Goal: Task Accomplishment & Management: Manage account settings

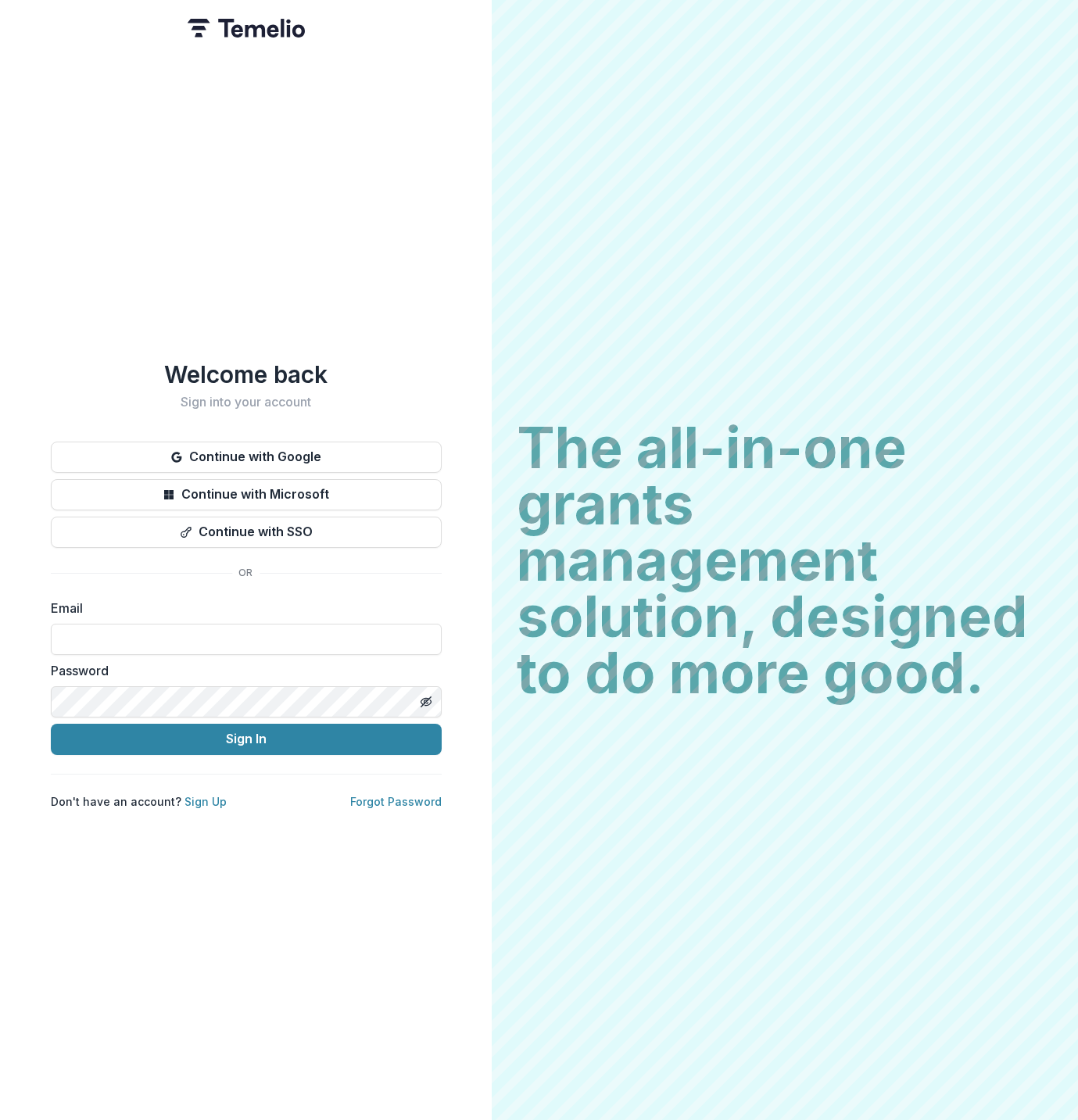
type input "**********"
drag, startPoint x: 288, startPoint y: 743, endPoint x: 291, endPoint y: 735, distance: 8.5
click at [289, 742] on button "Sign In" at bounding box center [246, 739] width 391 height 31
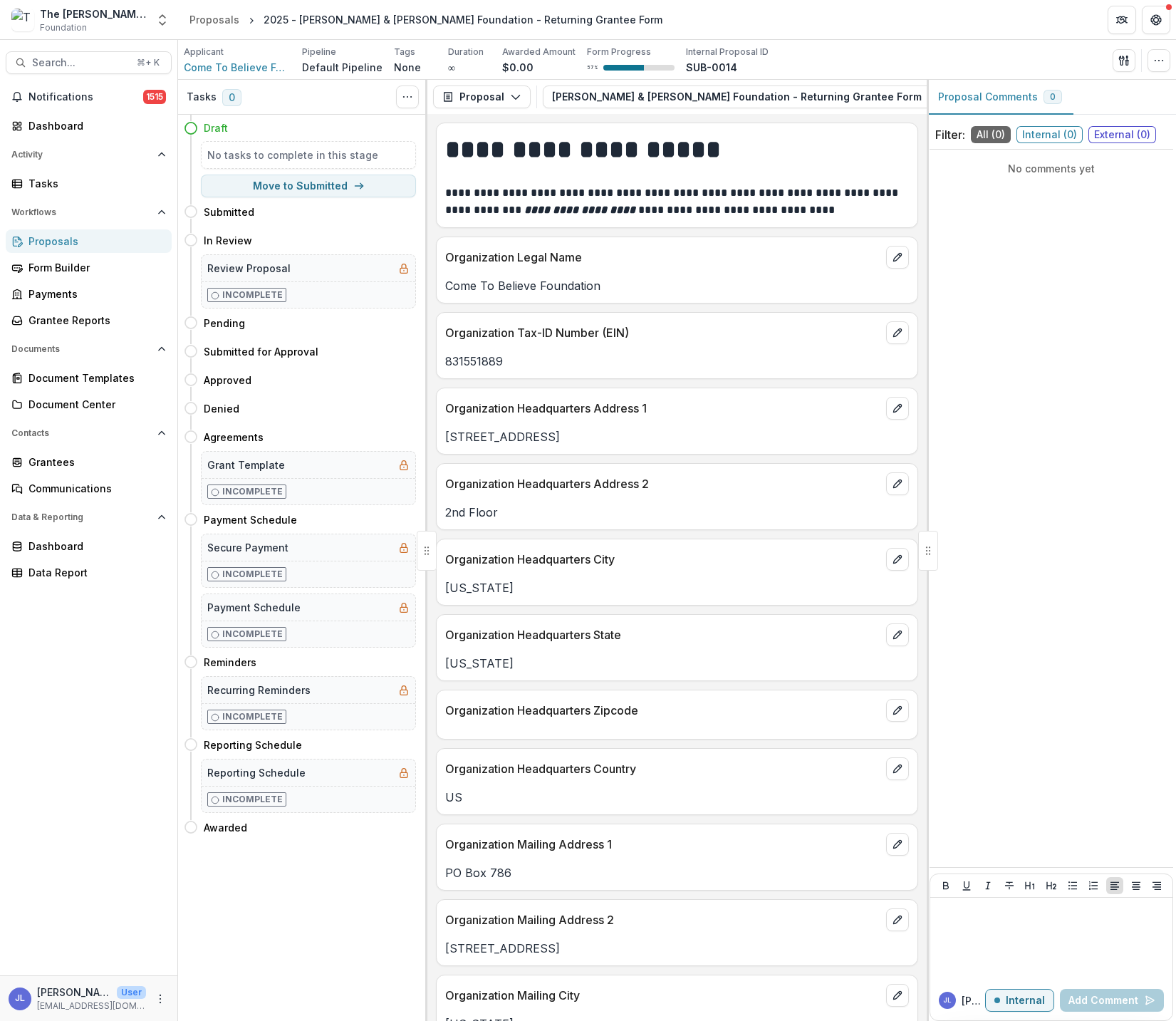
click at [61, 243] on div "Proposals" at bounding box center [94, 241] width 132 height 15
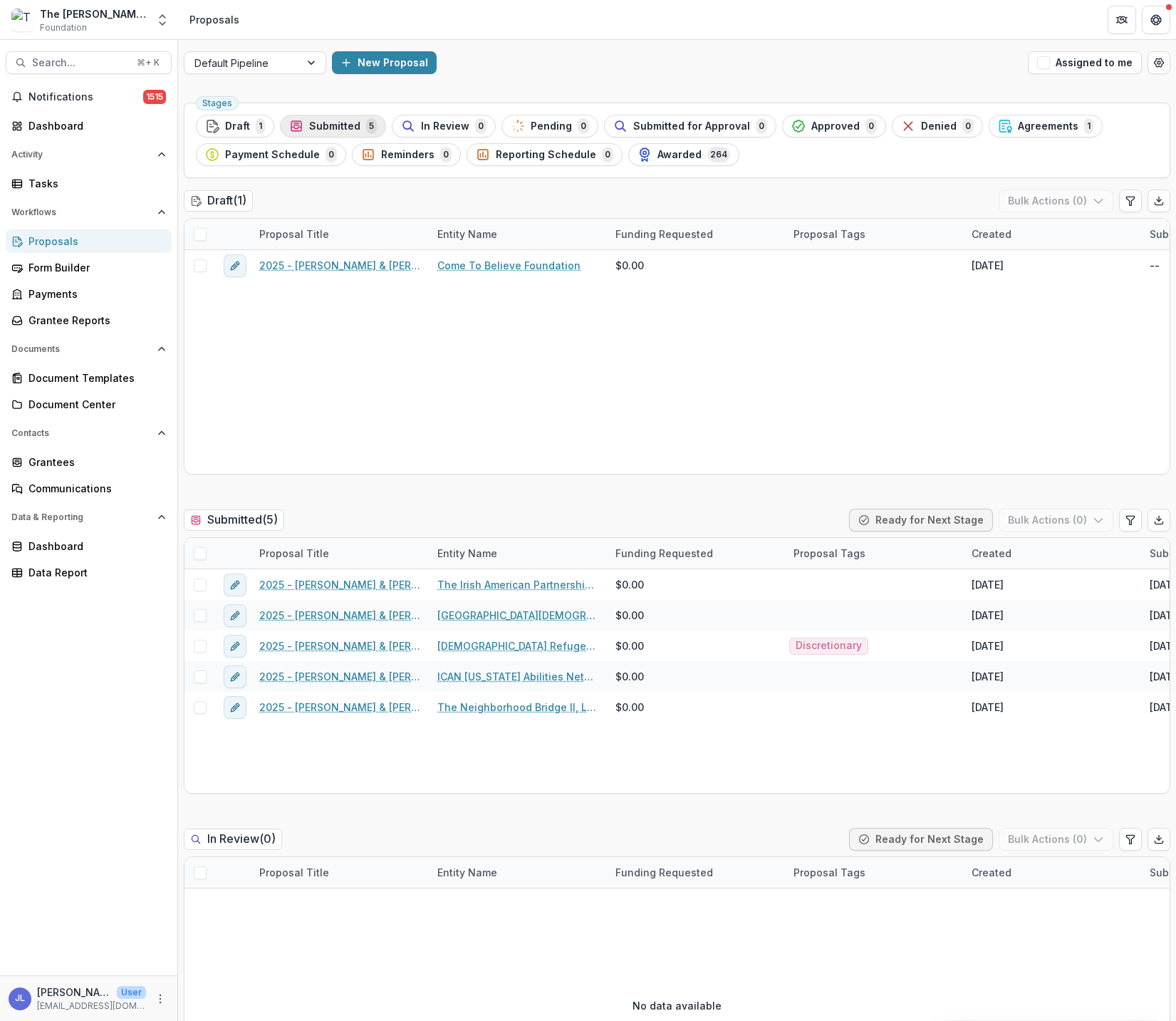
click at [338, 127] on span "Submitted" at bounding box center [335, 126] width 52 height 13
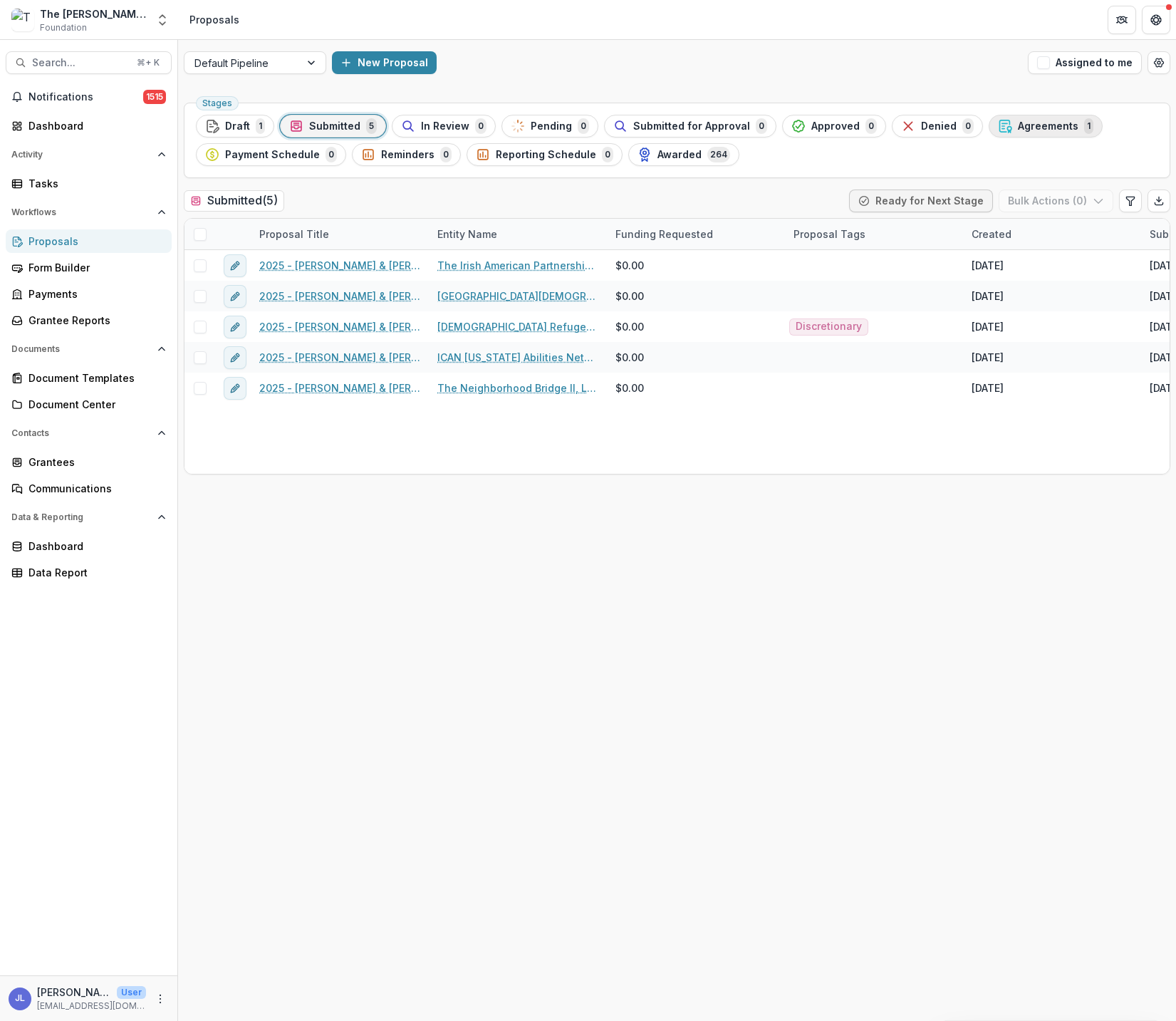
click at [982, 126] on span "Agreements" at bounding box center [1048, 126] width 61 height 13
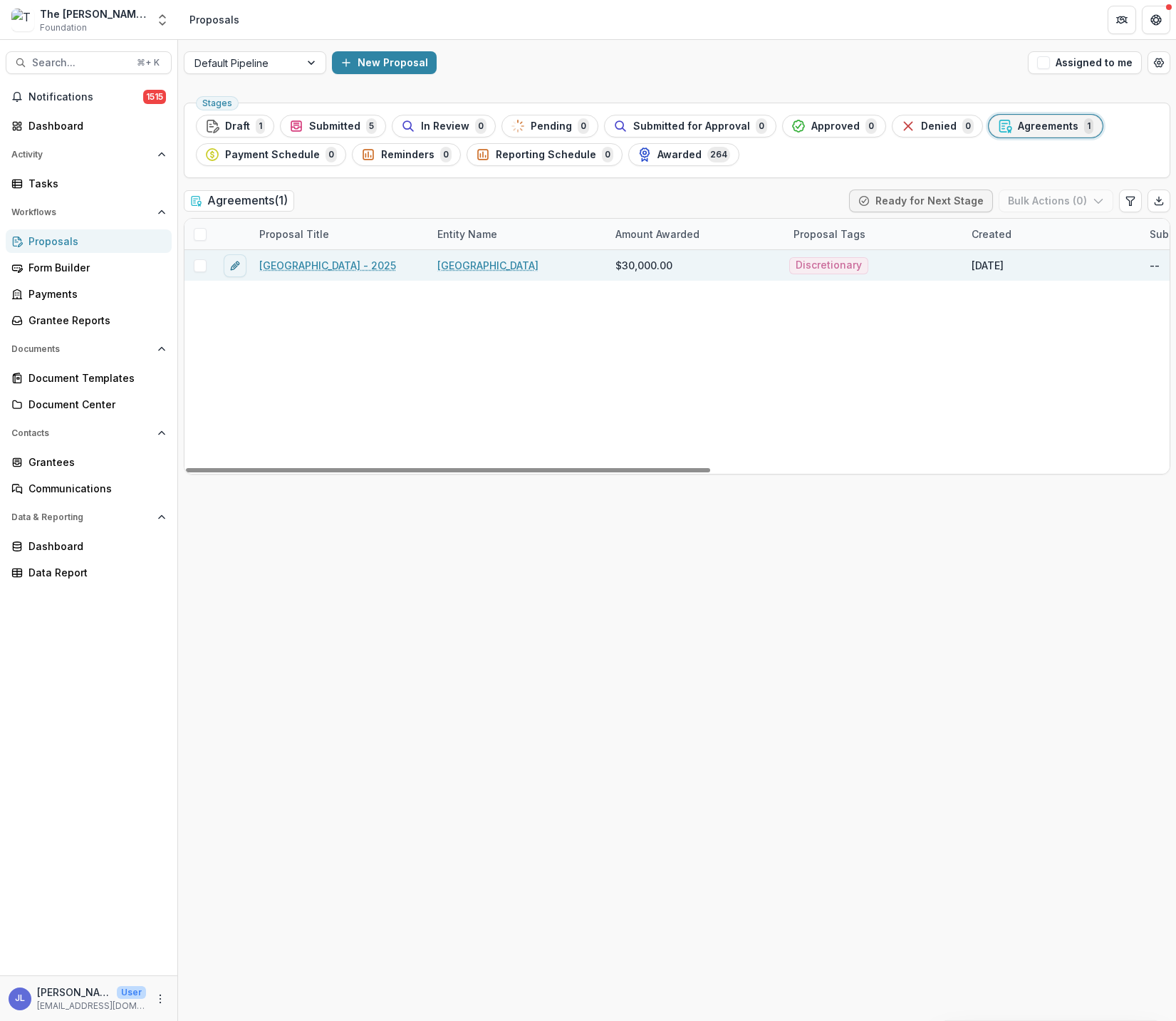
click at [369, 270] on link "[GEOGRAPHIC_DATA] - 2025" at bounding box center [328, 265] width 137 height 15
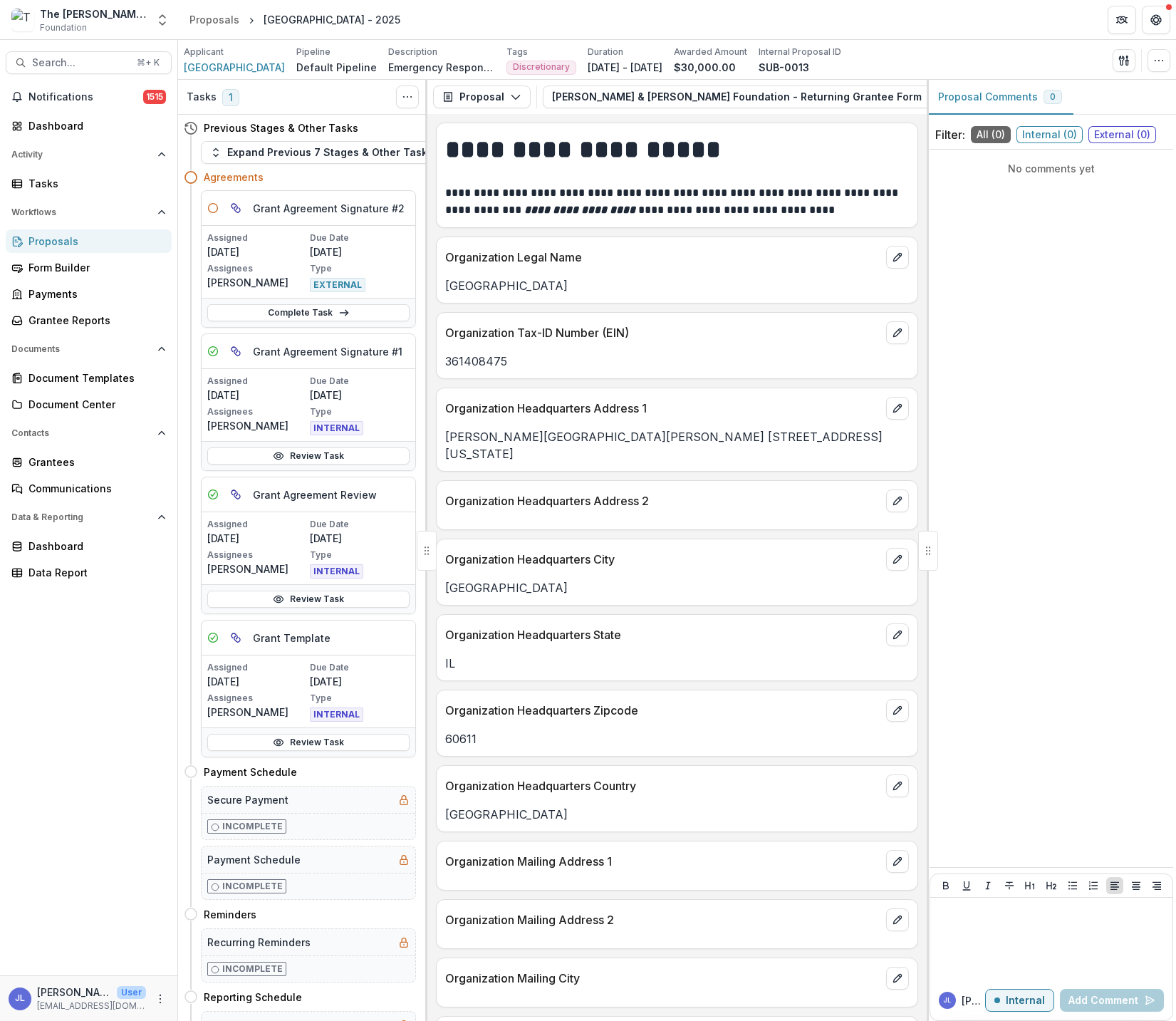
click at [356, 21] on div "[GEOGRAPHIC_DATA] - 2025" at bounding box center [332, 20] width 137 height 15
click at [224, 65] on span "[GEOGRAPHIC_DATA]" at bounding box center [234, 68] width 101 height 15
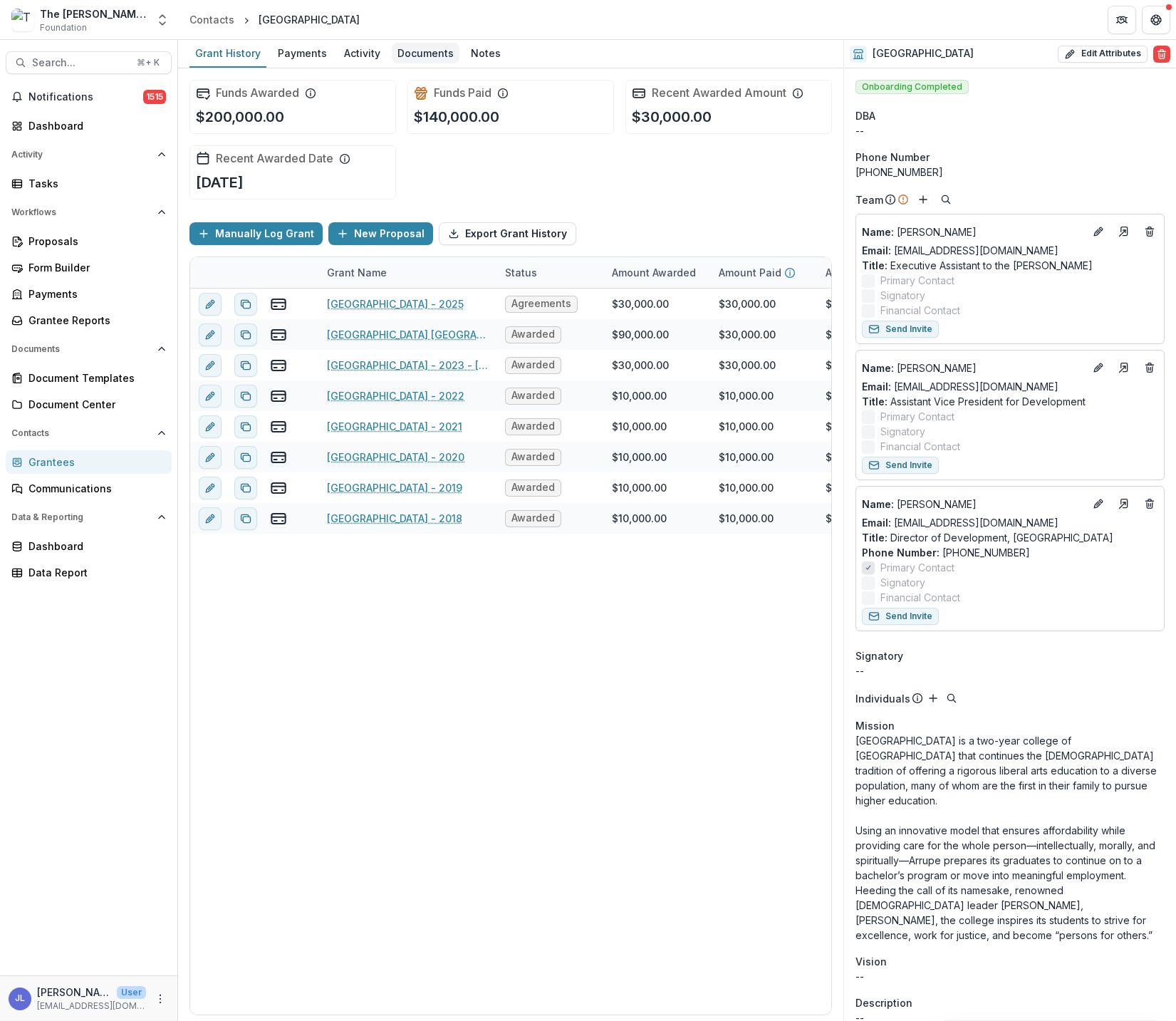
click at [421, 56] on div "Documents" at bounding box center [425, 53] width 68 height 21
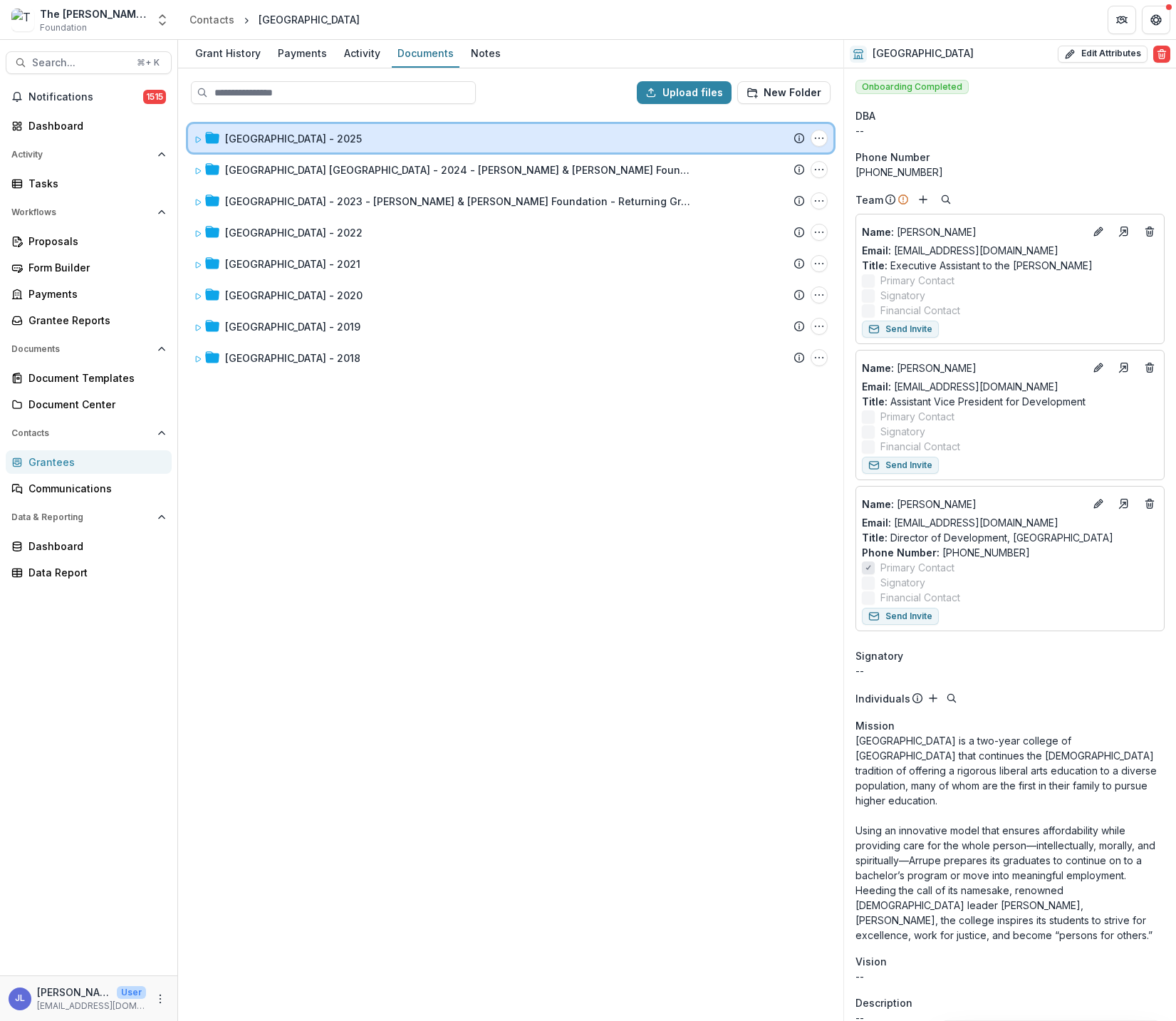
click at [203, 140] on div at bounding box center [206, 138] width 26 height 15
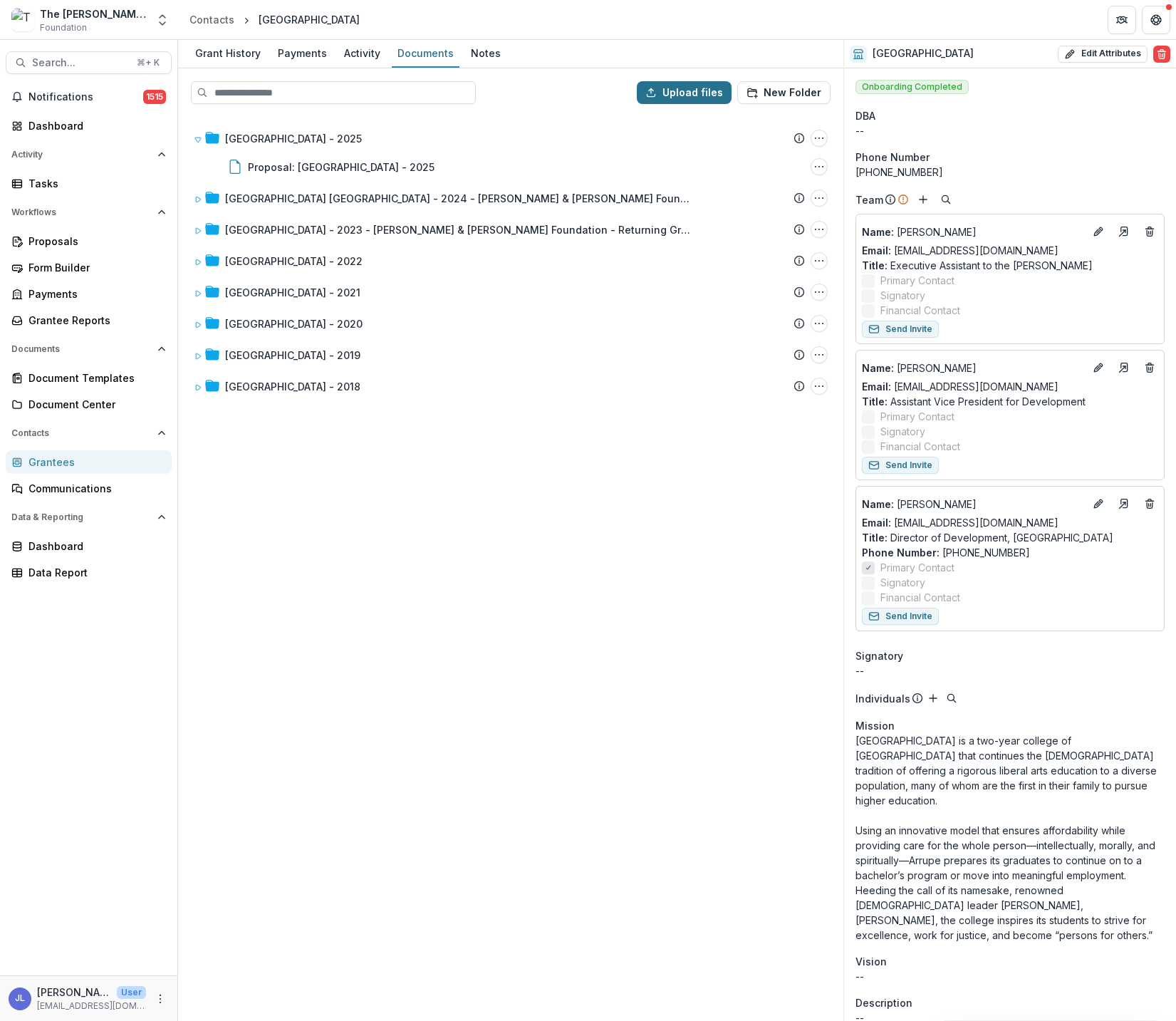
click at [686, 90] on button "Upload files" at bounding box center [685, 92] width 95 height 23
type input "**********"
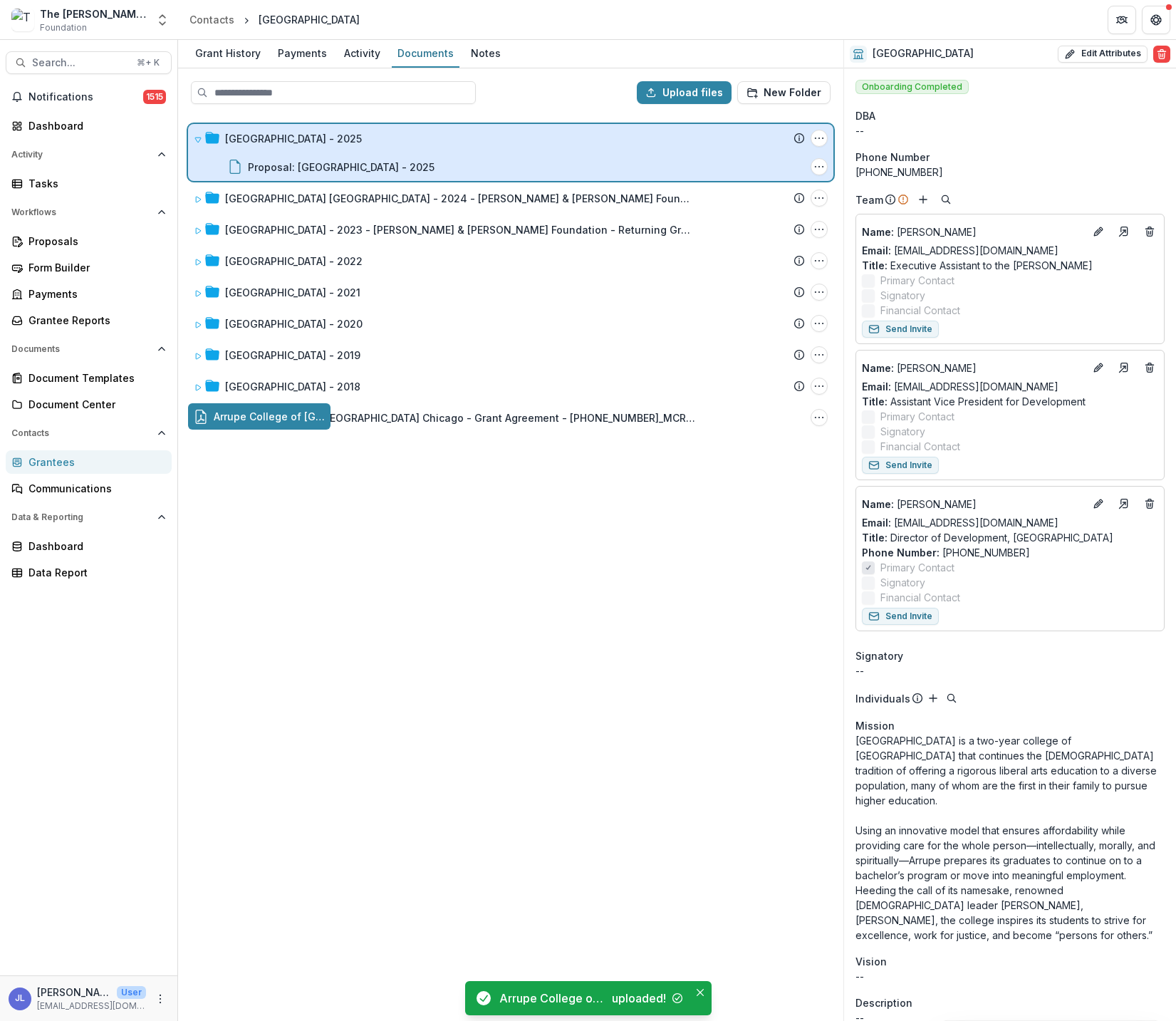
drag, startPoint x: 374, startPoint y: 417, endPoint x: 364, endPoint y: 150, distance: 267.2
click at [364, 150] on div "Upload files New Folder Arrupe College of [GEOGRAPHIC_DATA] [GEOGRAPHIC_DATA] -…" at bounding box center [511, 545] width 666 height 953
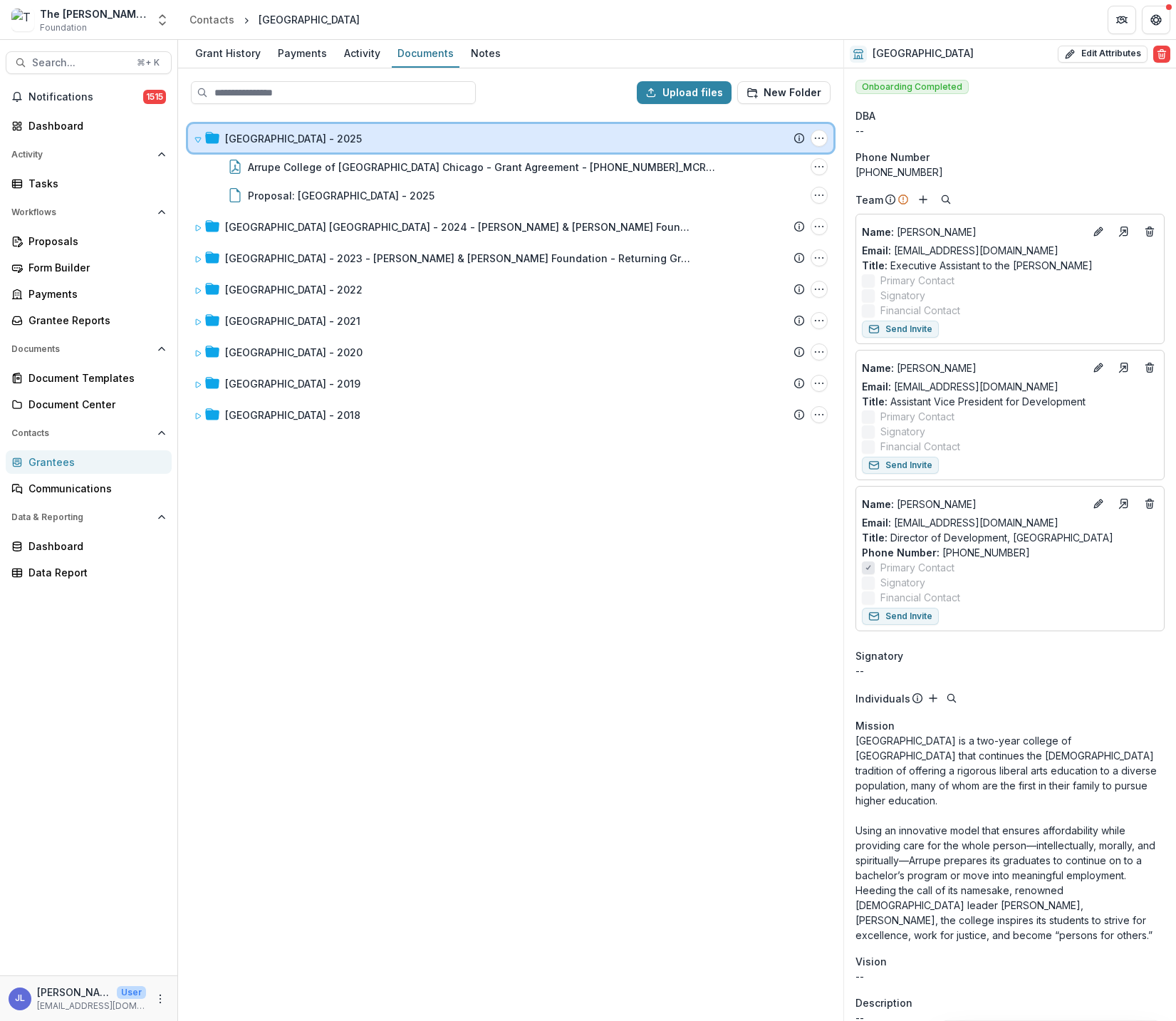
click at [199, 139] on icon at bounding box center [198, 139] width 8 height 8
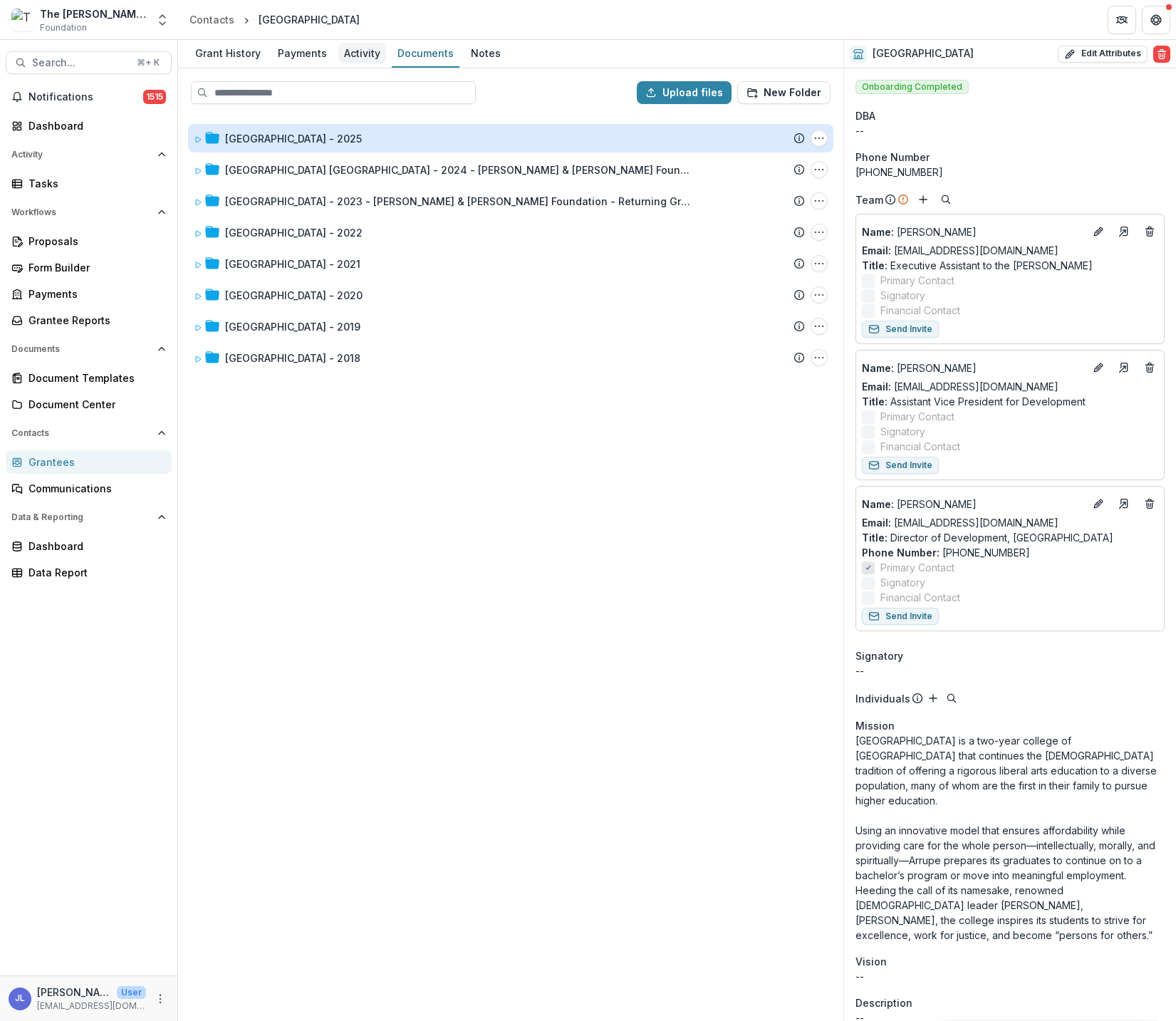
click at [359, 54] on div "Activity" at bounding box center [362, 53] width 48 height 21
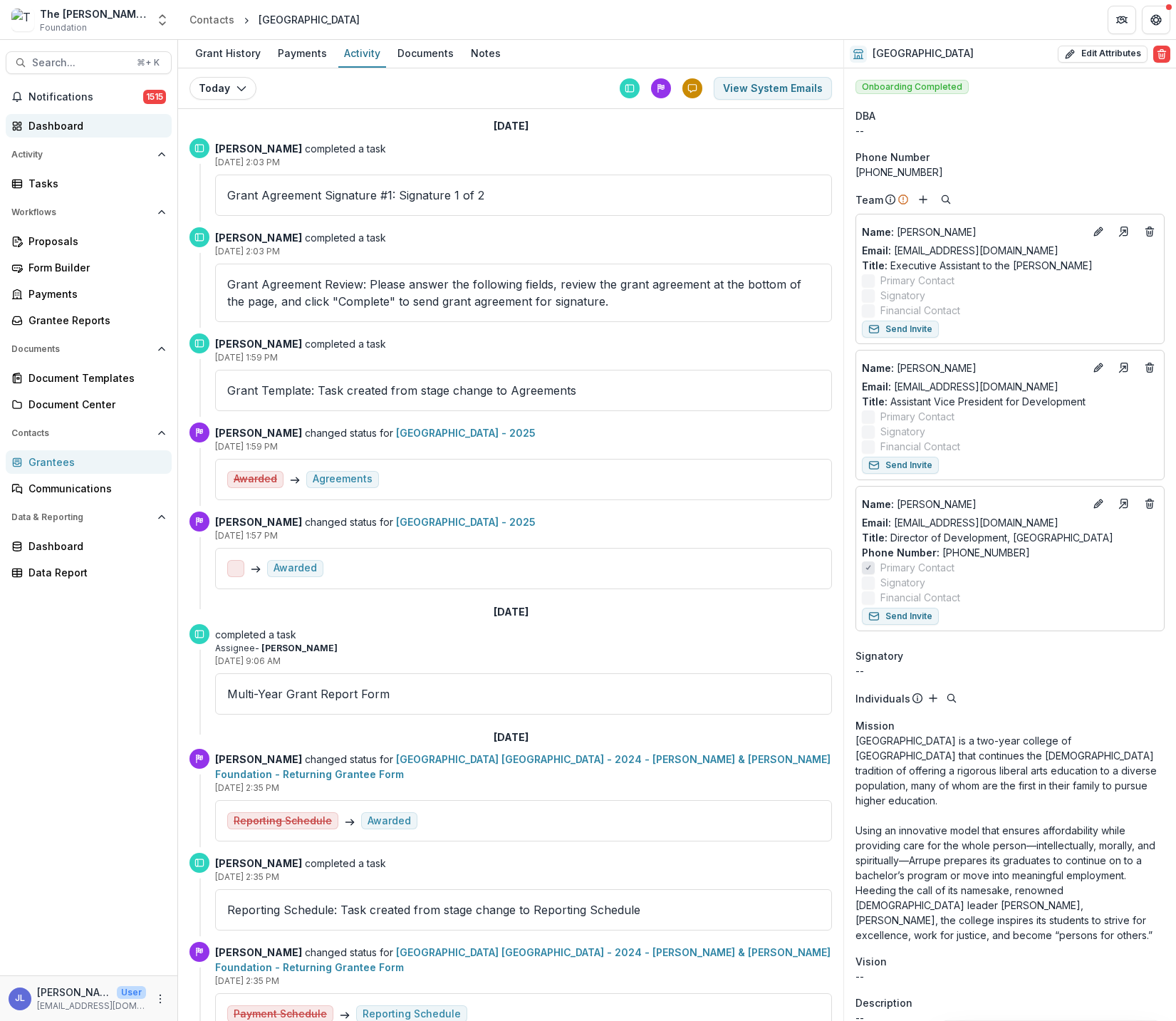
click at [49, 128] on div "Dashboard" at bounding box center [94, 126] width 132 height 15
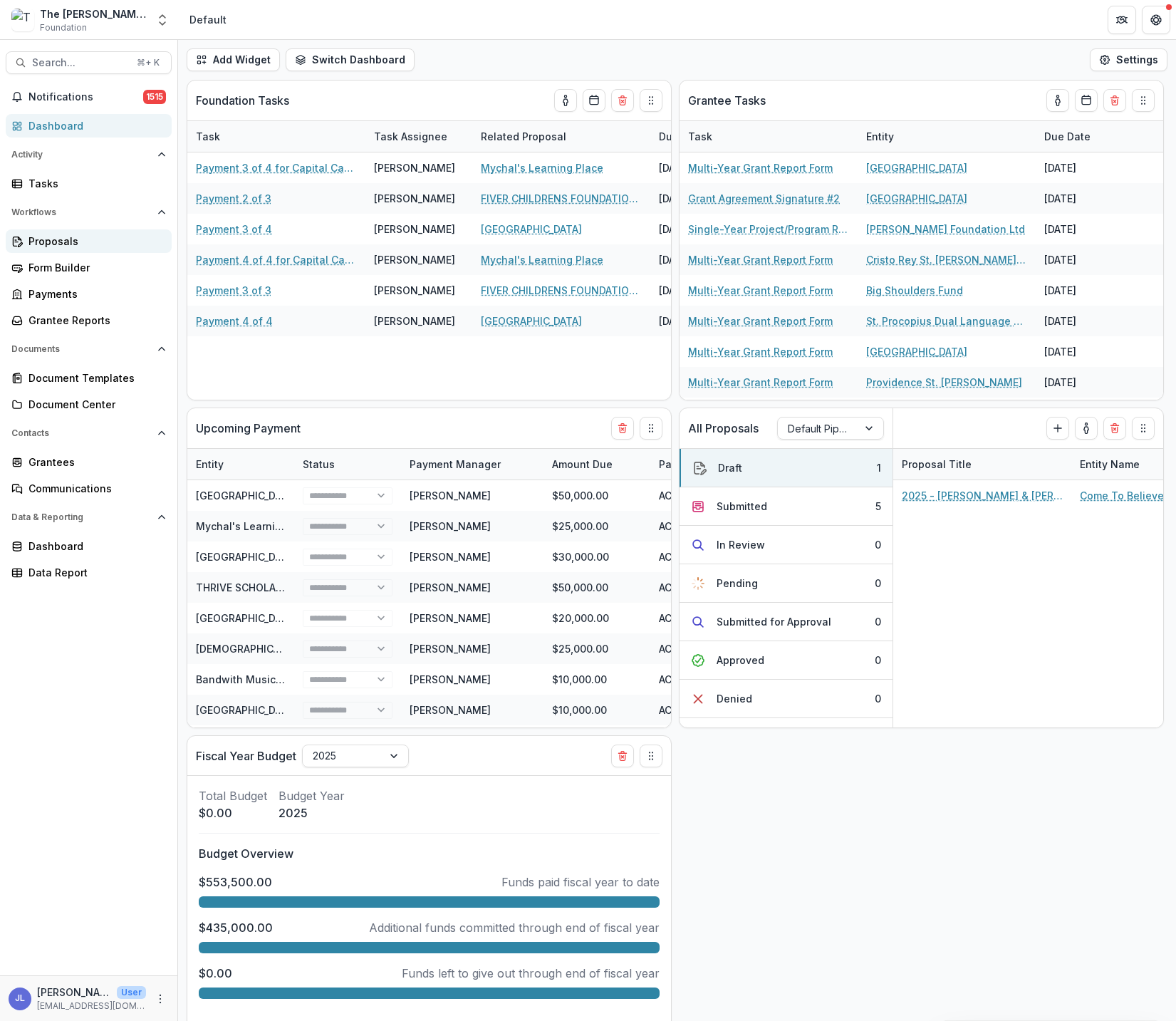
click at [33, 245] on div "Proposals" at bounding box center [94, 241] width 132 height 15
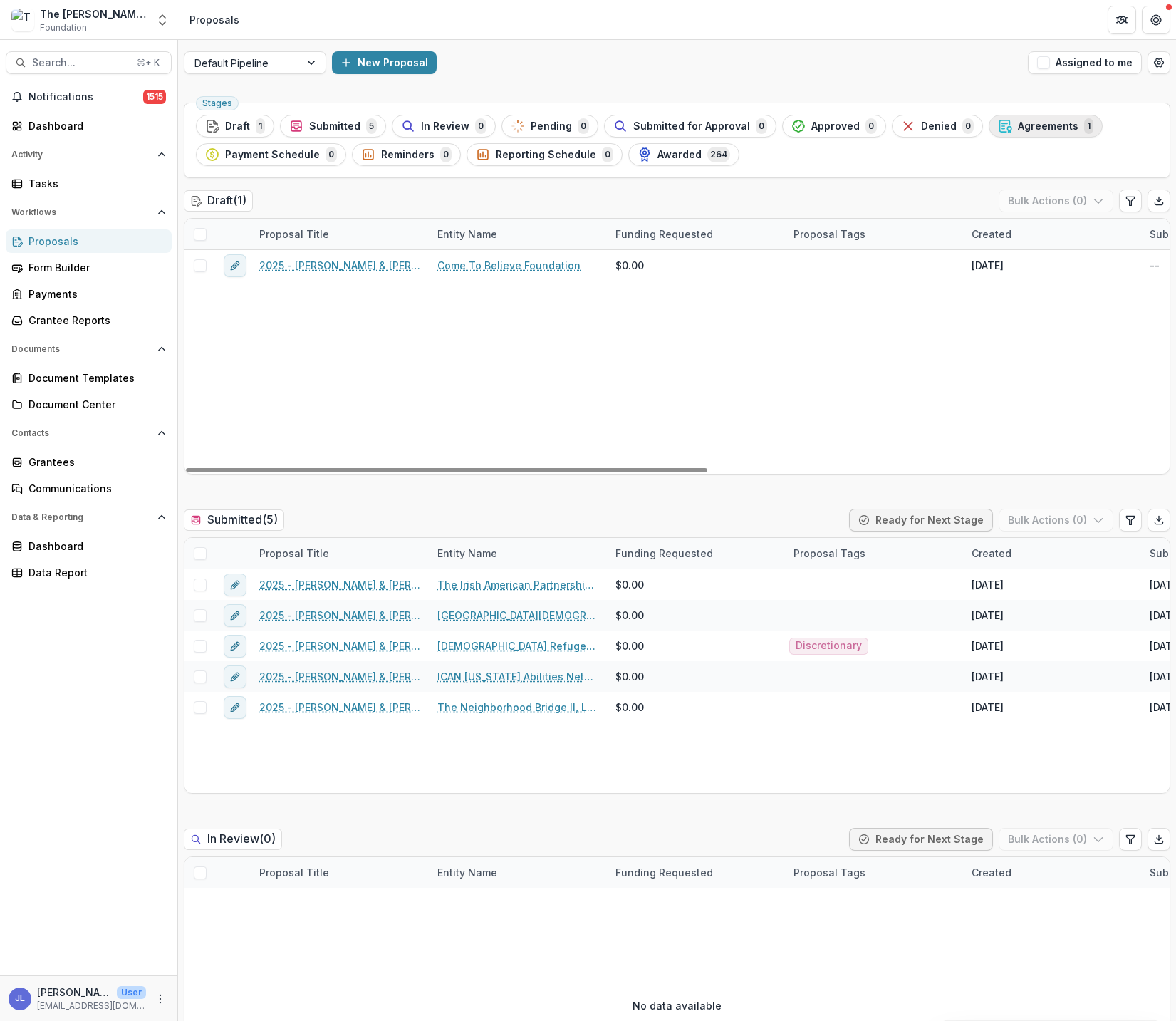
click at [982, 127] on span "Agreements" at bounding box center [1048, 126] width 61 height 13
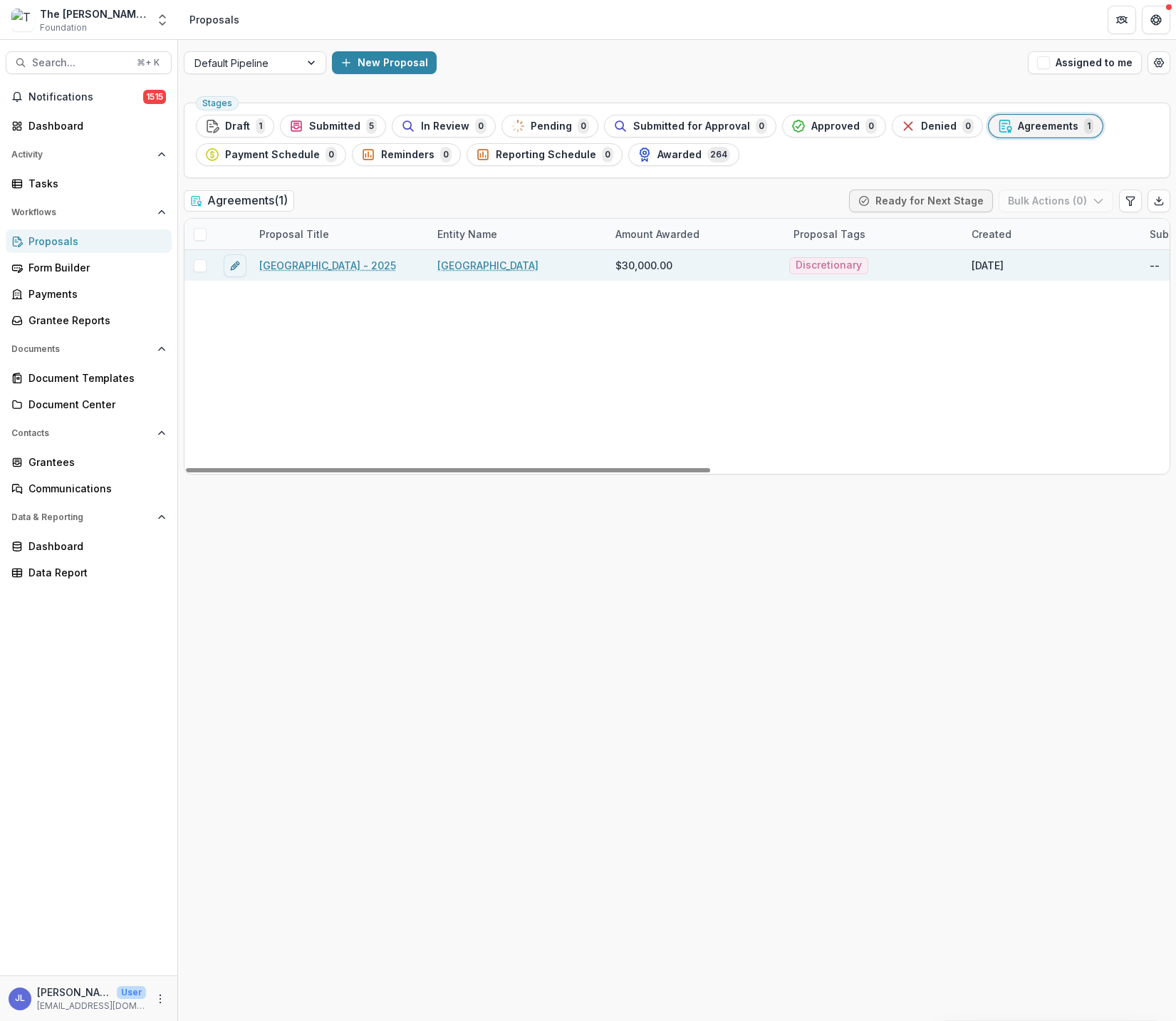
click at [346, 263] on link "[GEOGRAPHIC_DATA] - 2025" at bounding box center [328, 265] width 137 height 15
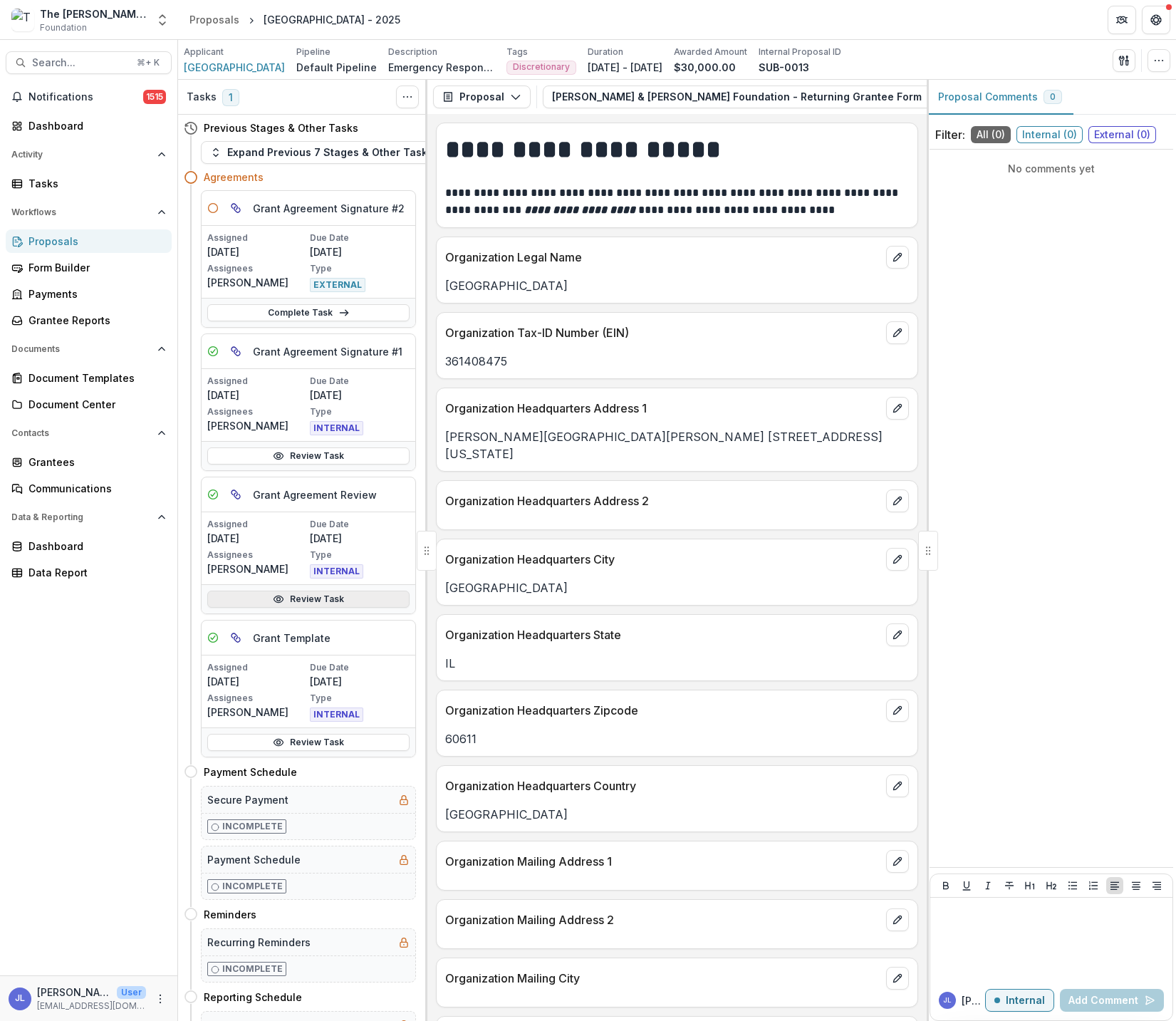
scroll to position [83, 0]
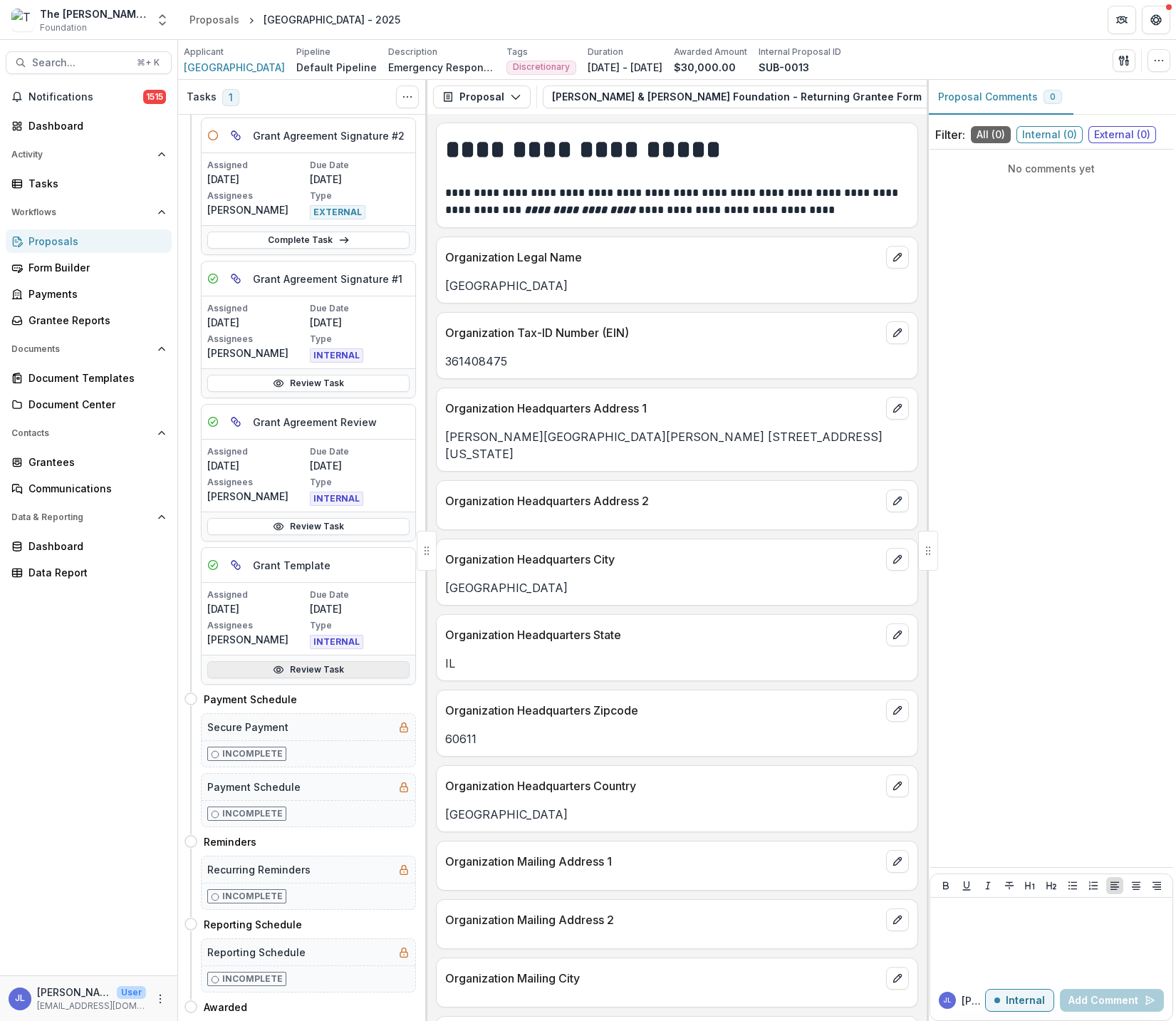
click at [359, 661] on link "Review Task" at bounding box center [309, 670] width 203 height 18
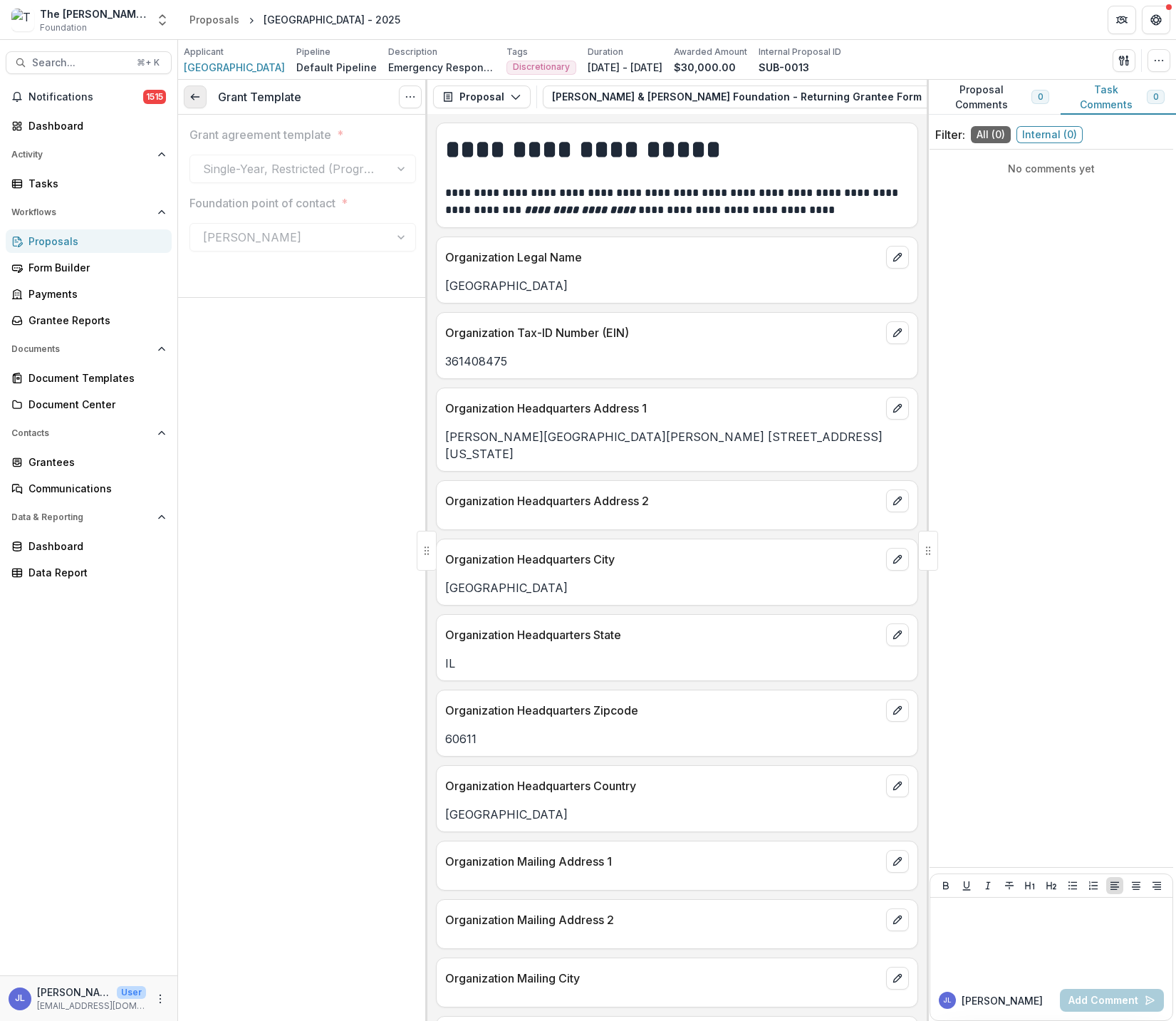
click at [193, 103] on icon at bounding box center [195, 97] width 12 height 12
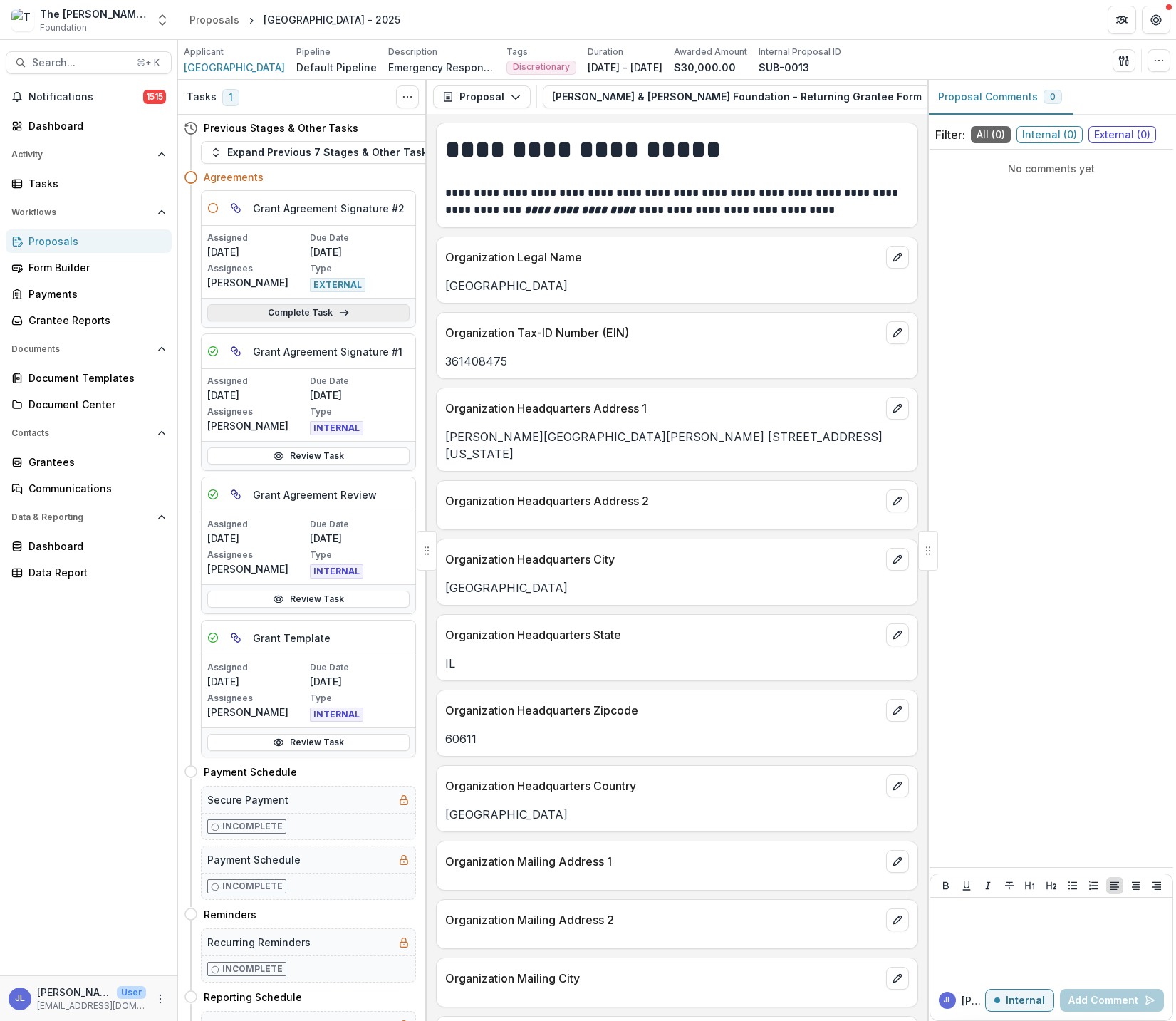
click at [372, 309] on link "Complete Task" at bounding box center [309, 313] width 203 height 18
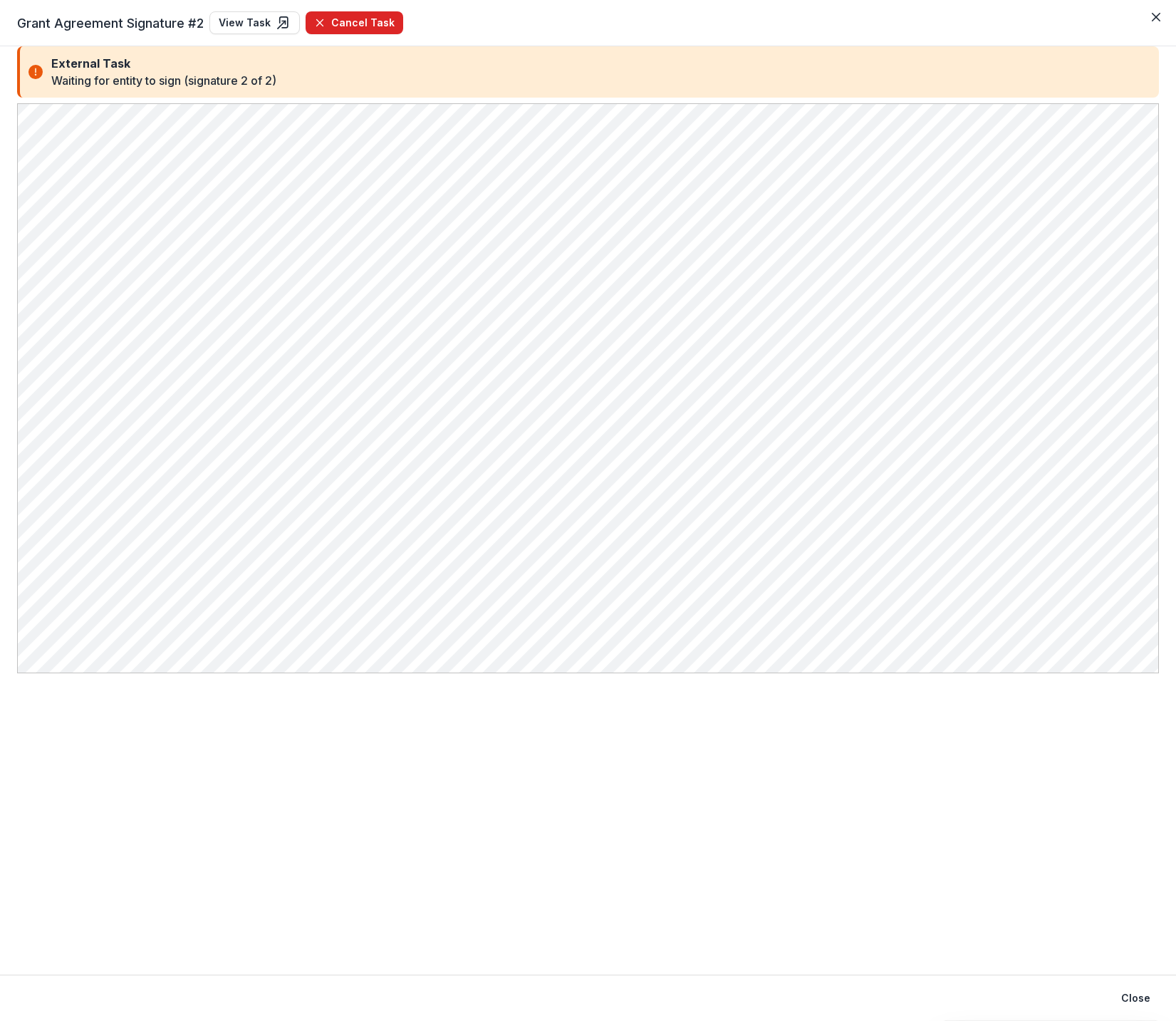
click at [331, 18] on button "Cancel Task" at bounding box center [354, 23] width 98 height 23
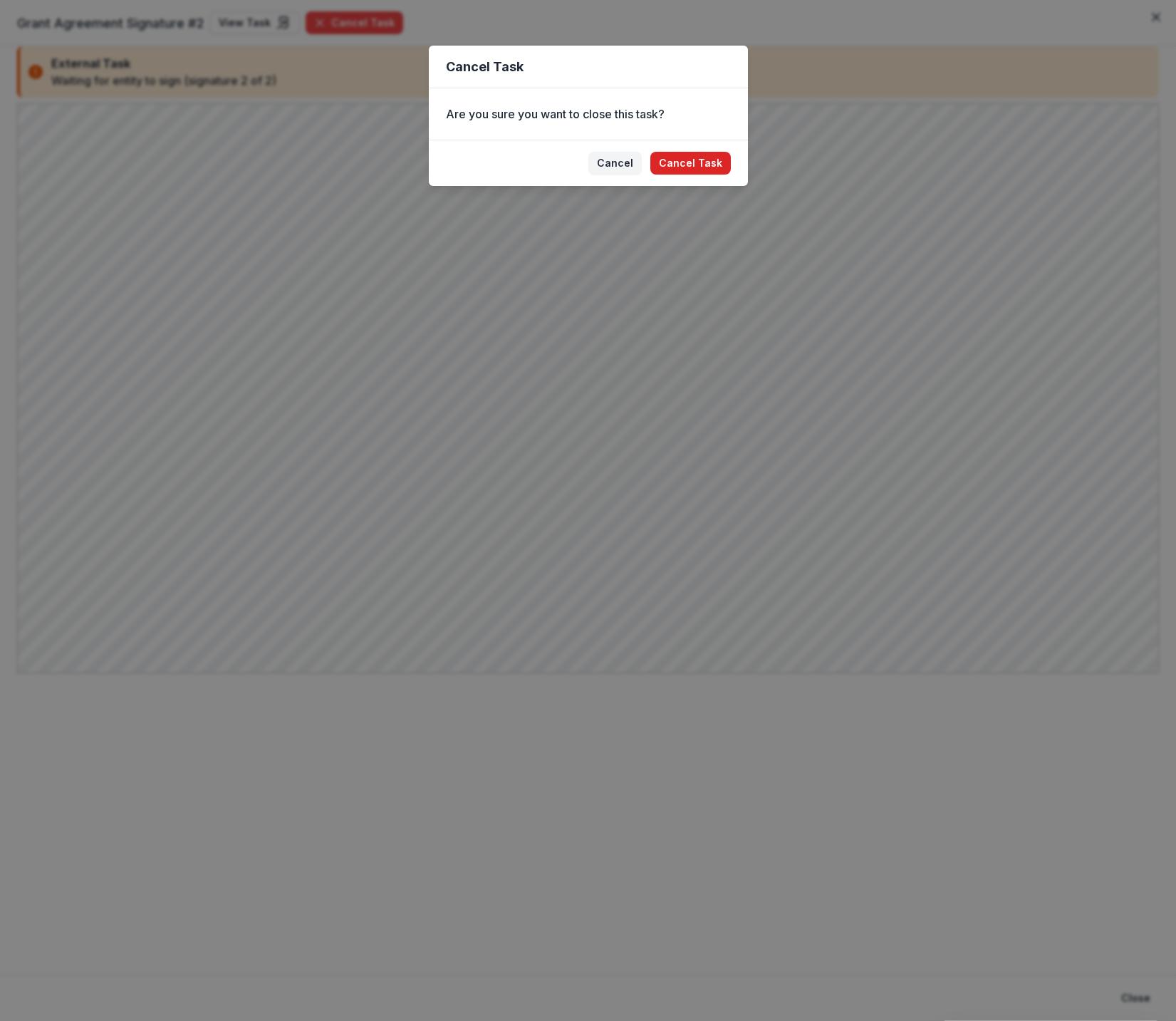
click at [695, 158] on button "Cancel Task" at bounding box center [691, 163] width 81 height 23
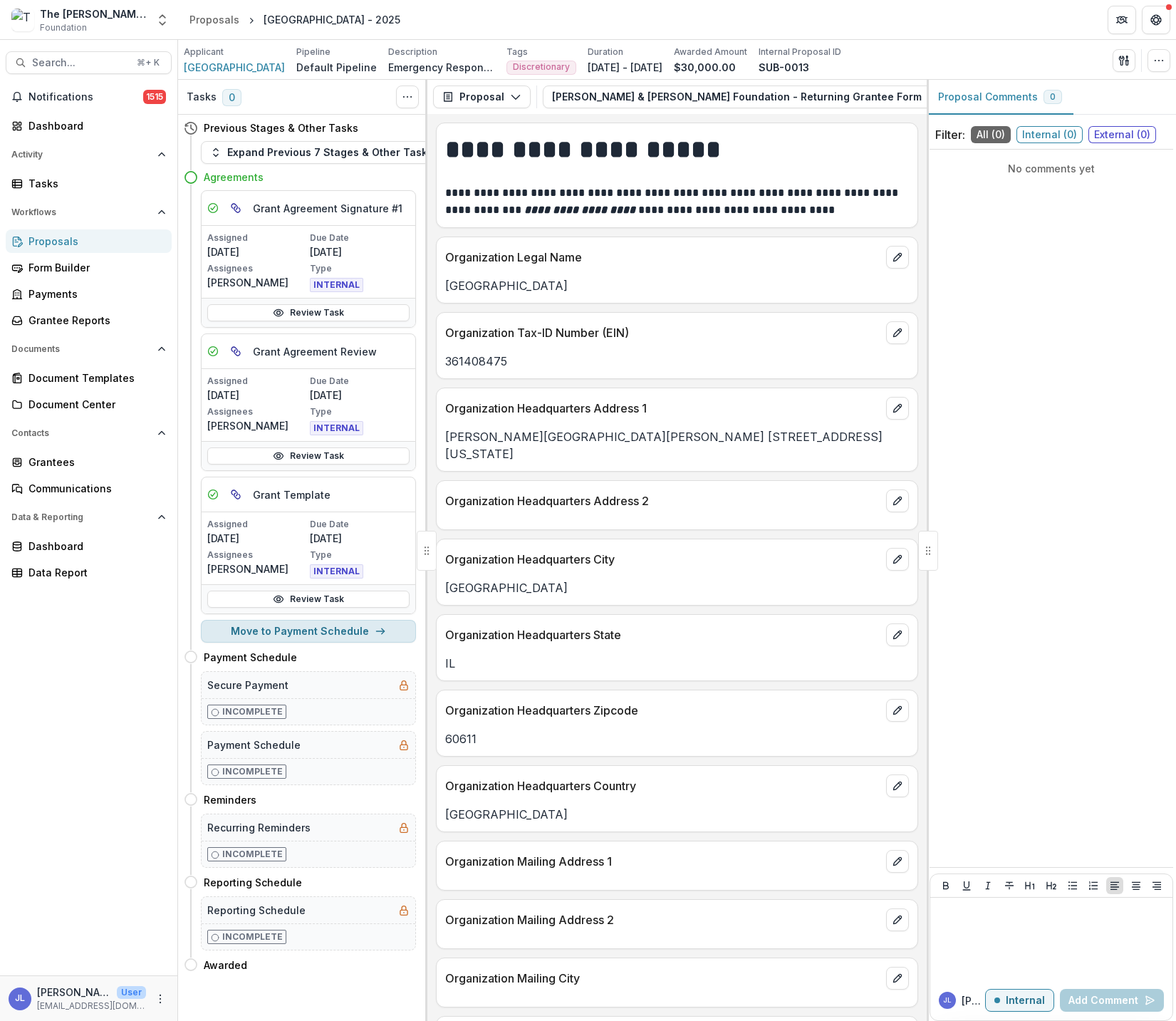
click at [342, 634] on button "Move to Payment Schedule" at bounding box center [309, 631] width 215 height 23
select select "**********"
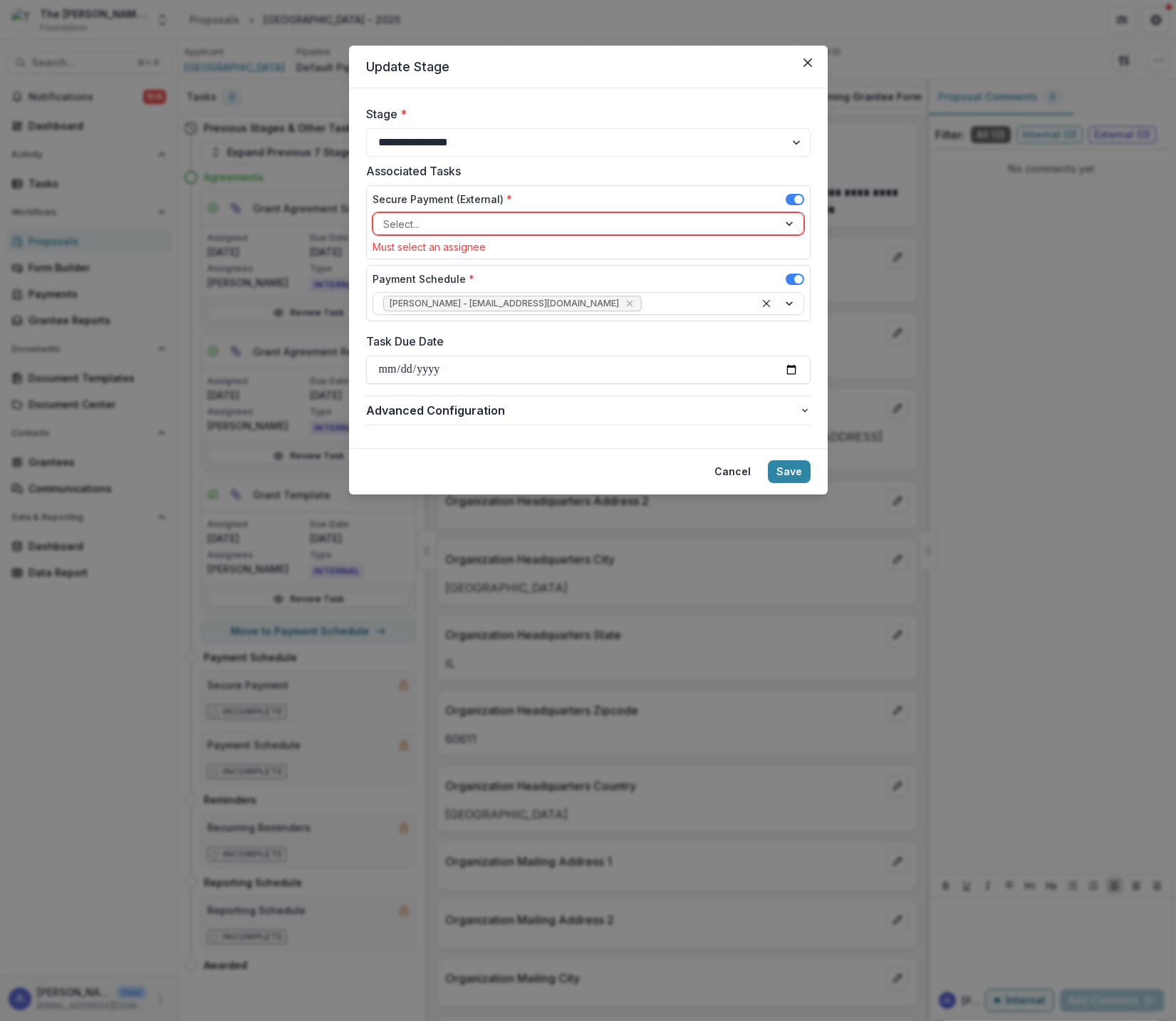
click at [535, 215] on div at bounding box center [575, 224] width 384 height 18
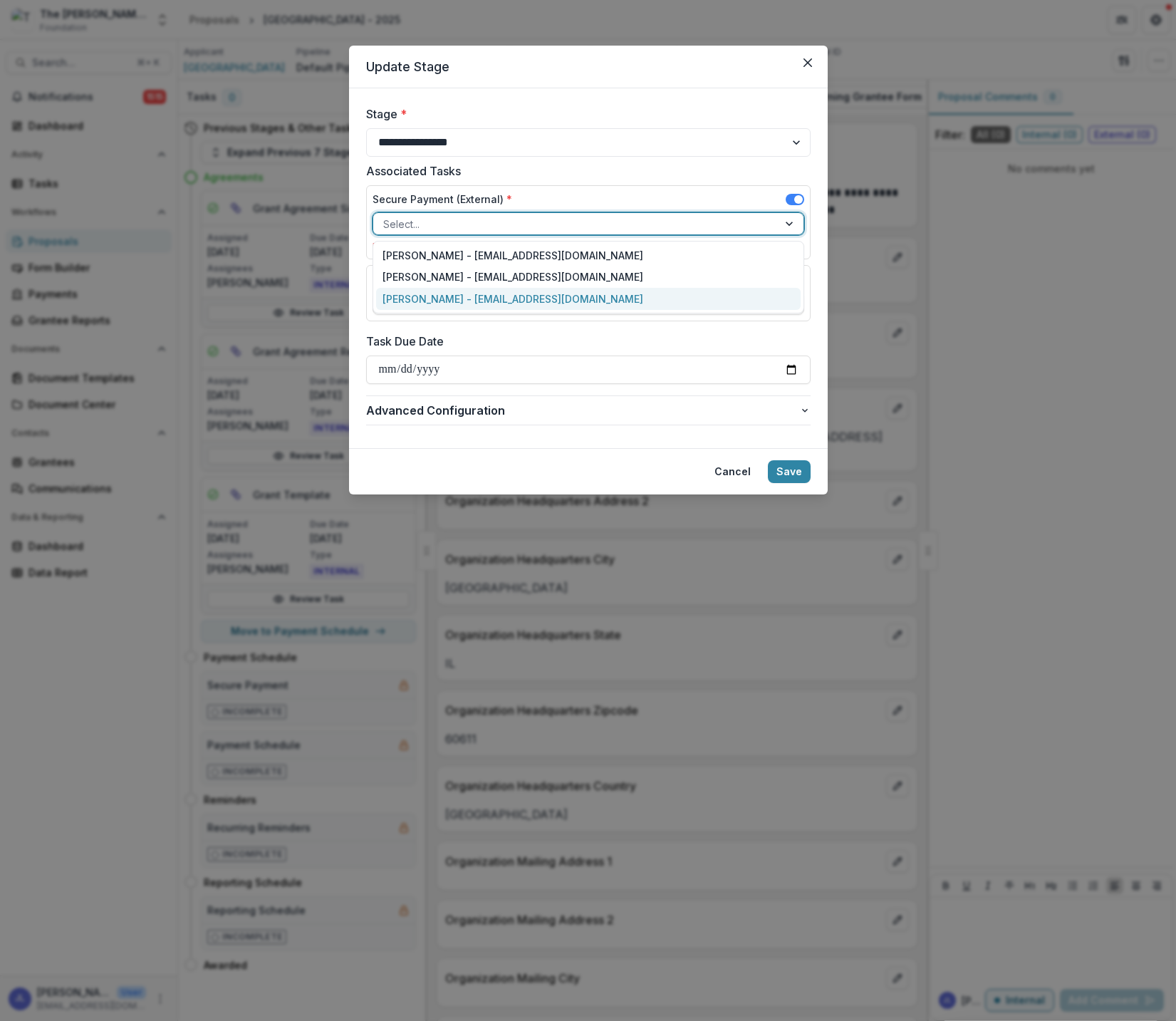
click at [540, 294] on div "[PERSON_NAME] - [EMAIL_ADDRESS][DOMAIN_NAME]" at bounding box center [588, 299] width 425 height 22
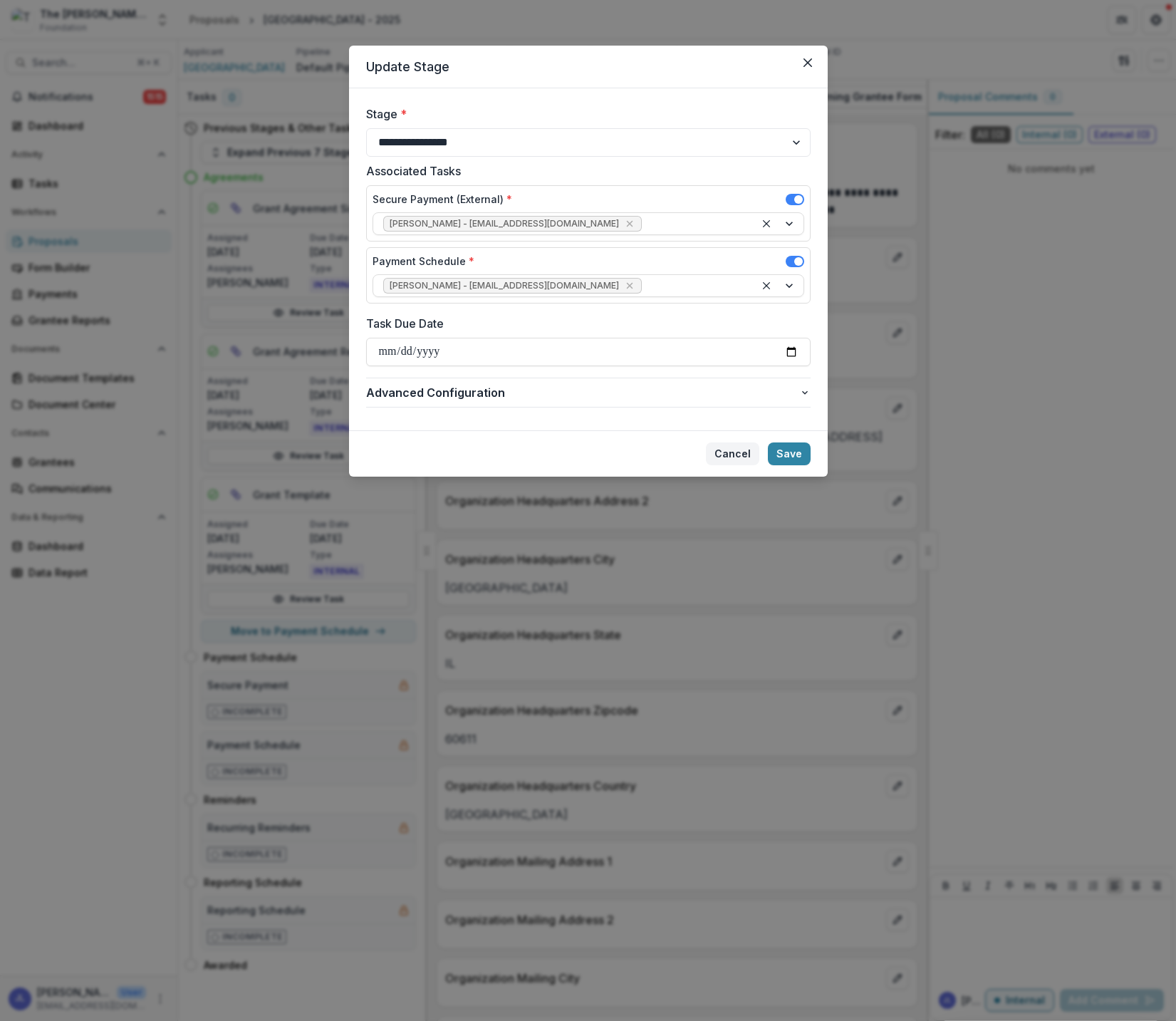
click at [744, 448] on button "Cancel" at bounding box center [733, 454] width 53 height 23
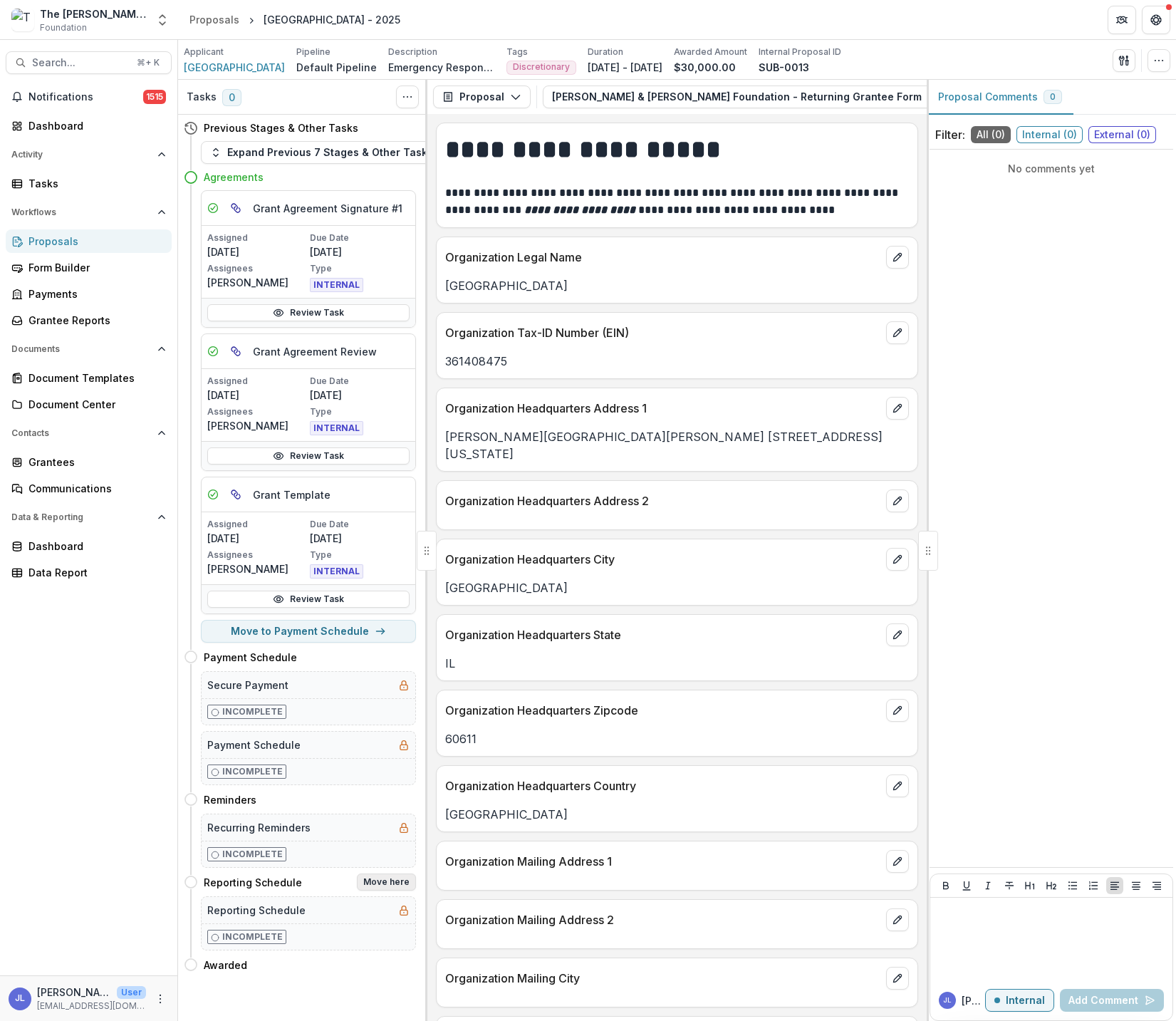
click at [384, 883] on button "Move here" at bounding box center [386, 882] width 59 height 18
select select "**********"
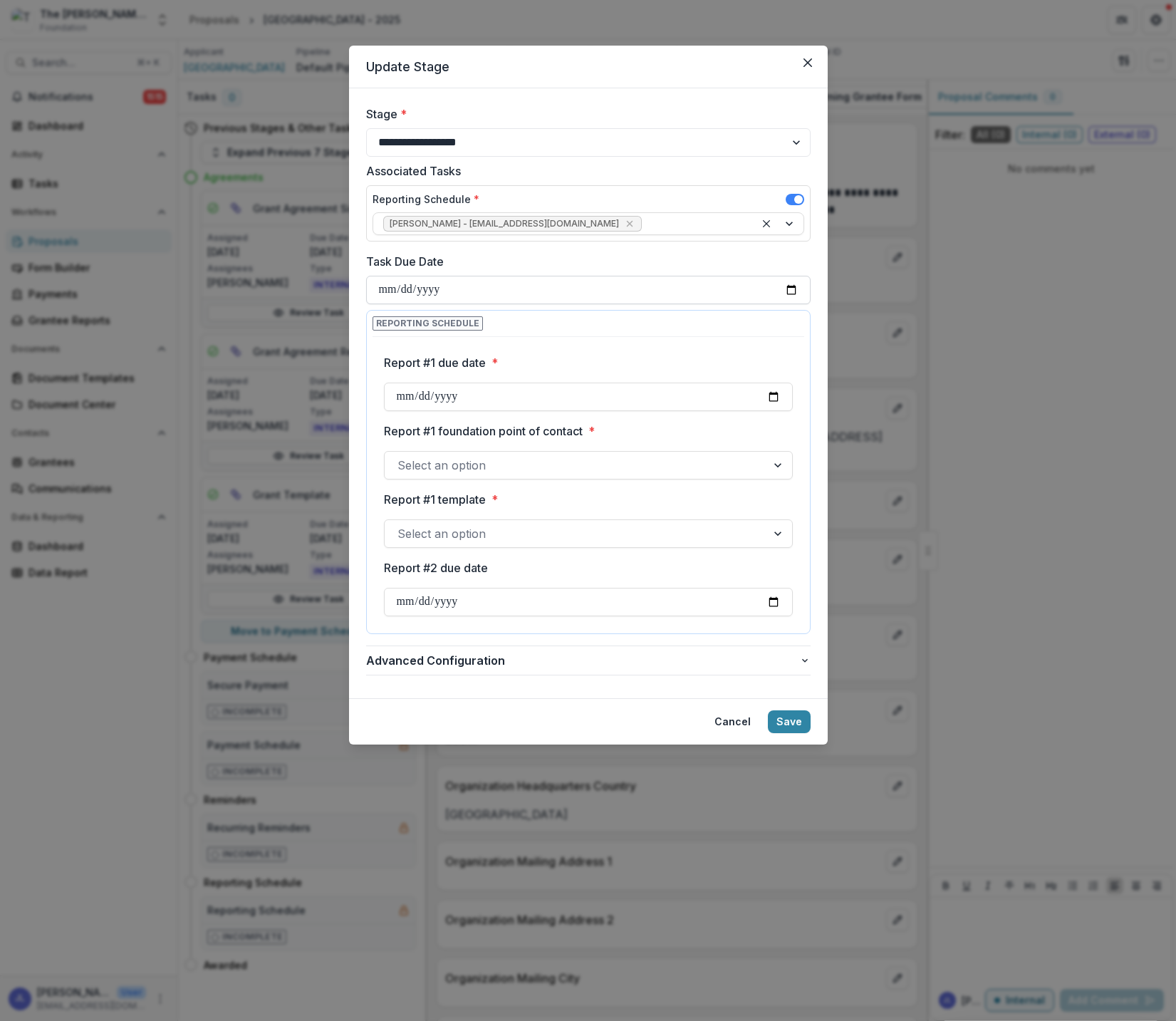
click at [511, 296] on input "Task Due Date" at bounding box center [588, 290] width 445 height 28
click at [635, 350] on div "Report #1 due date * Report #1 foundation point of contact * Select an option R…" at bounding box center [588, 764] width 409 height 843
click at [506, 289] on input "**********" at bounding box center [588, 290] width 445 height 28
type input "**********"
click at [599, 325] on div "Reporting Schedule Report #1 due date * Report #1 foundation point of contact *…" at bounding box center [589, 471] width 432 height 311
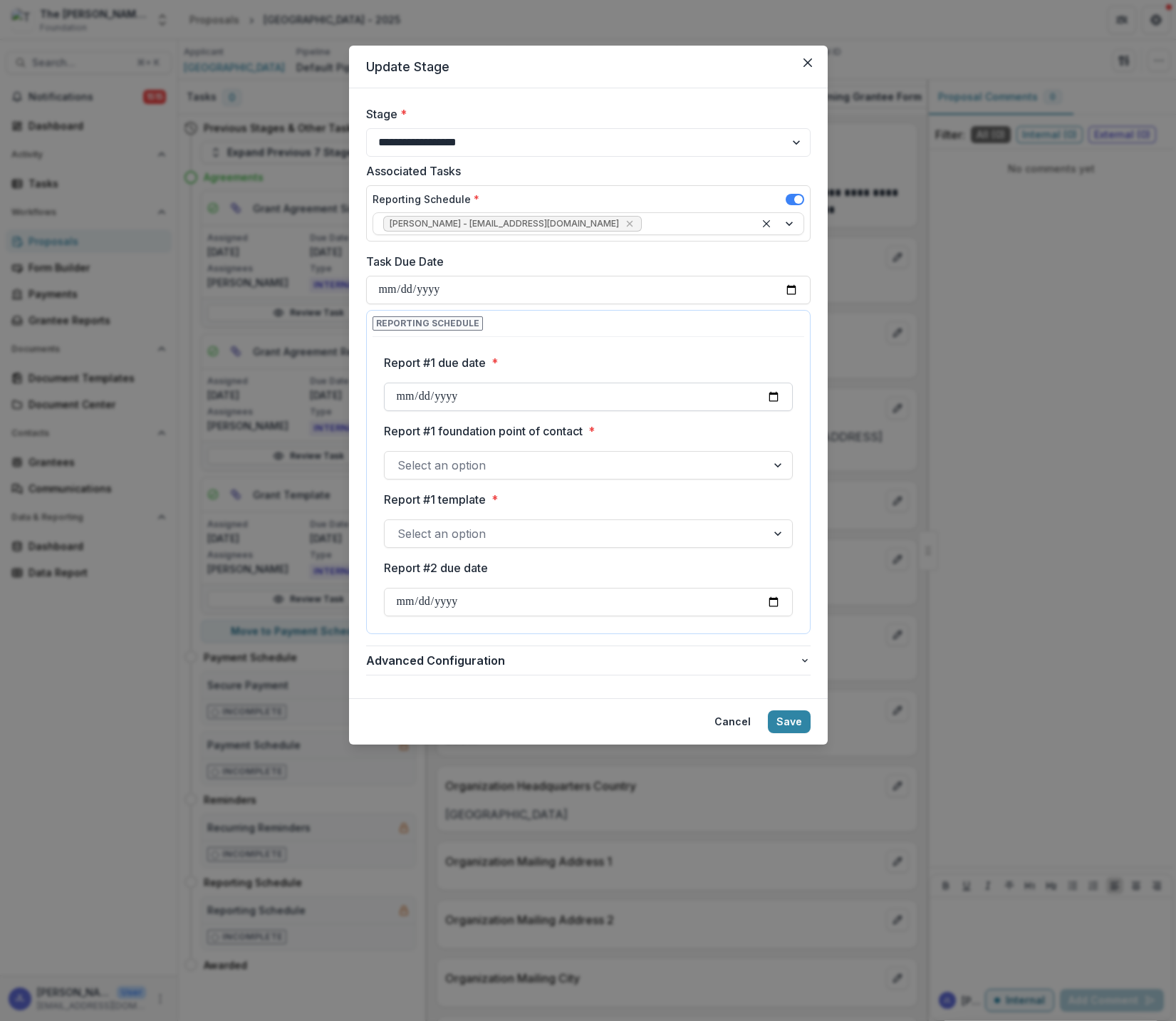
click at [646, 396] on input "Report #1 due date *" at bounding box center [588, 397] width 409 height 28
type input "**********"
click at [683, 435] on label "Report #1 foundation point of contact *" at bounding box center [584, 431] width 400 height 18
click at [401, 457] on input "Report #1 foundation point of contact *" at bounding box center [400, 465] width 3 height 18
click at [711, 463] on div at bounding box center [575, 465] width 356 height 20
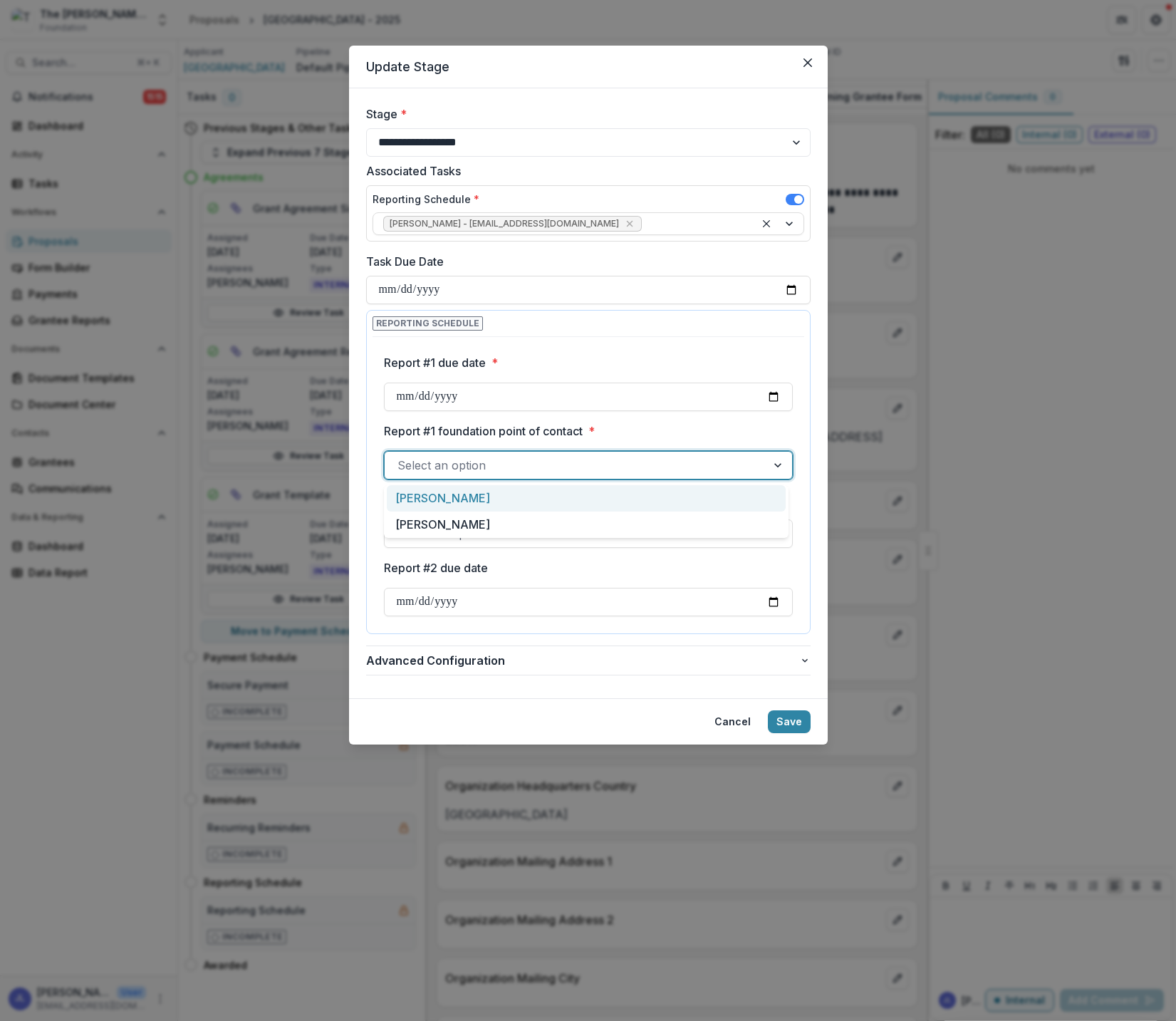
click at [690, 500] on div "[PERSON_NAME]" at bounding box center [586, 499] width 399 height 27
click at [677, 536] on div at bounding box center [575, 534] width 356 height 20
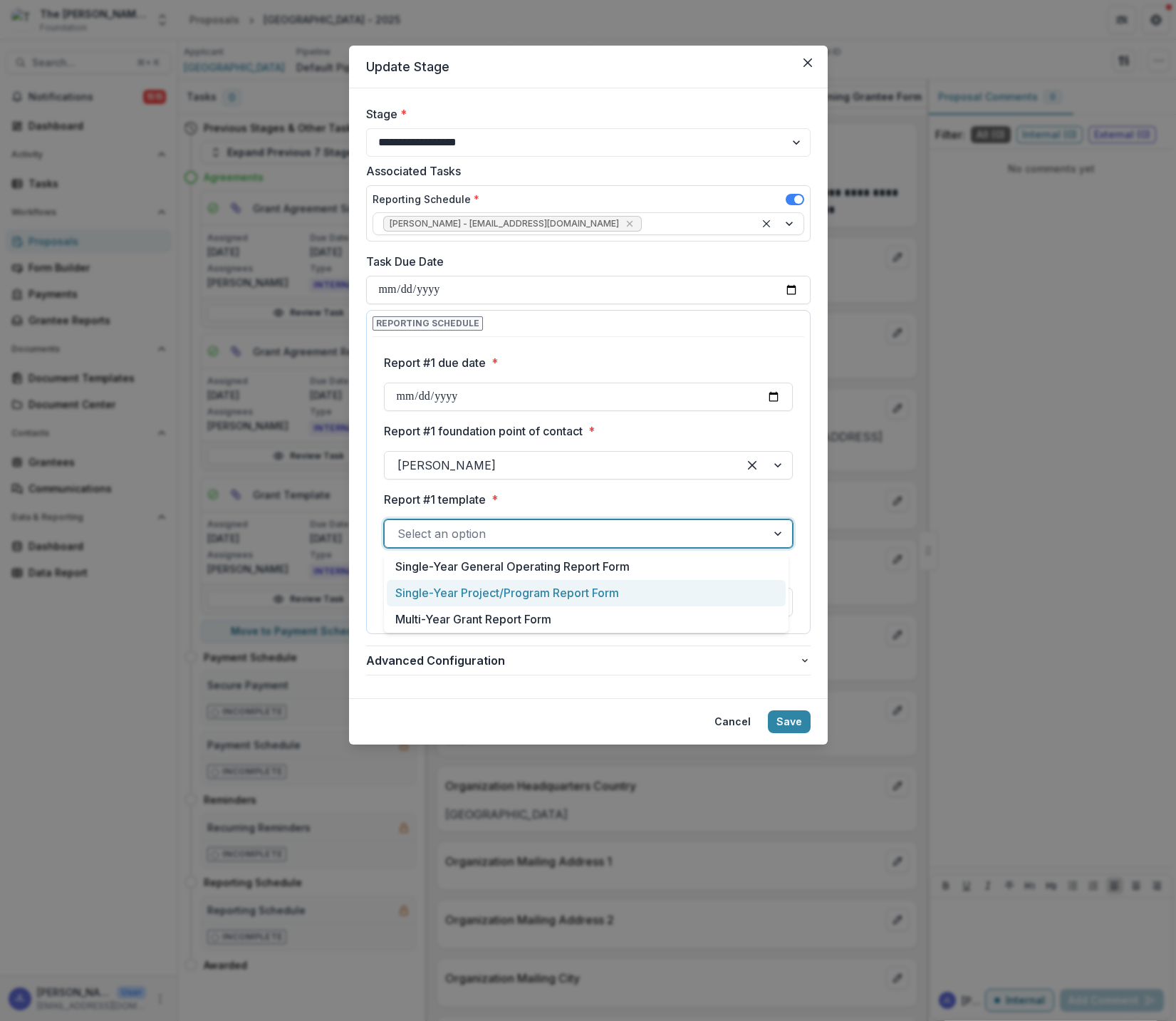
click at [515, 594] on div "Single-Year Project/Program Report Form" at bounding box center [586, 593] width 399 height 27
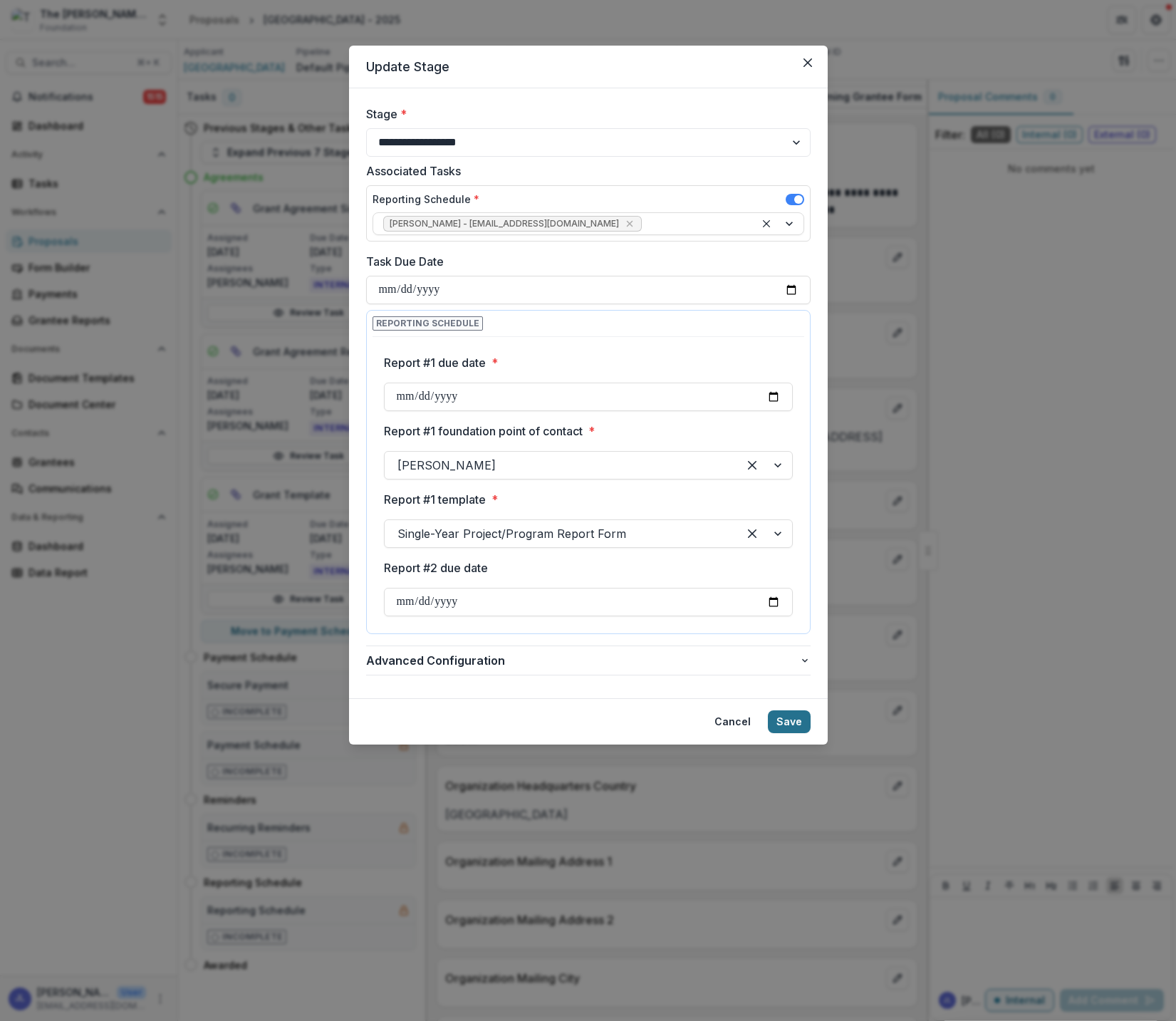
click at [791, 719] on button "Save" at bounding box center [789, 722] width 43 height 23
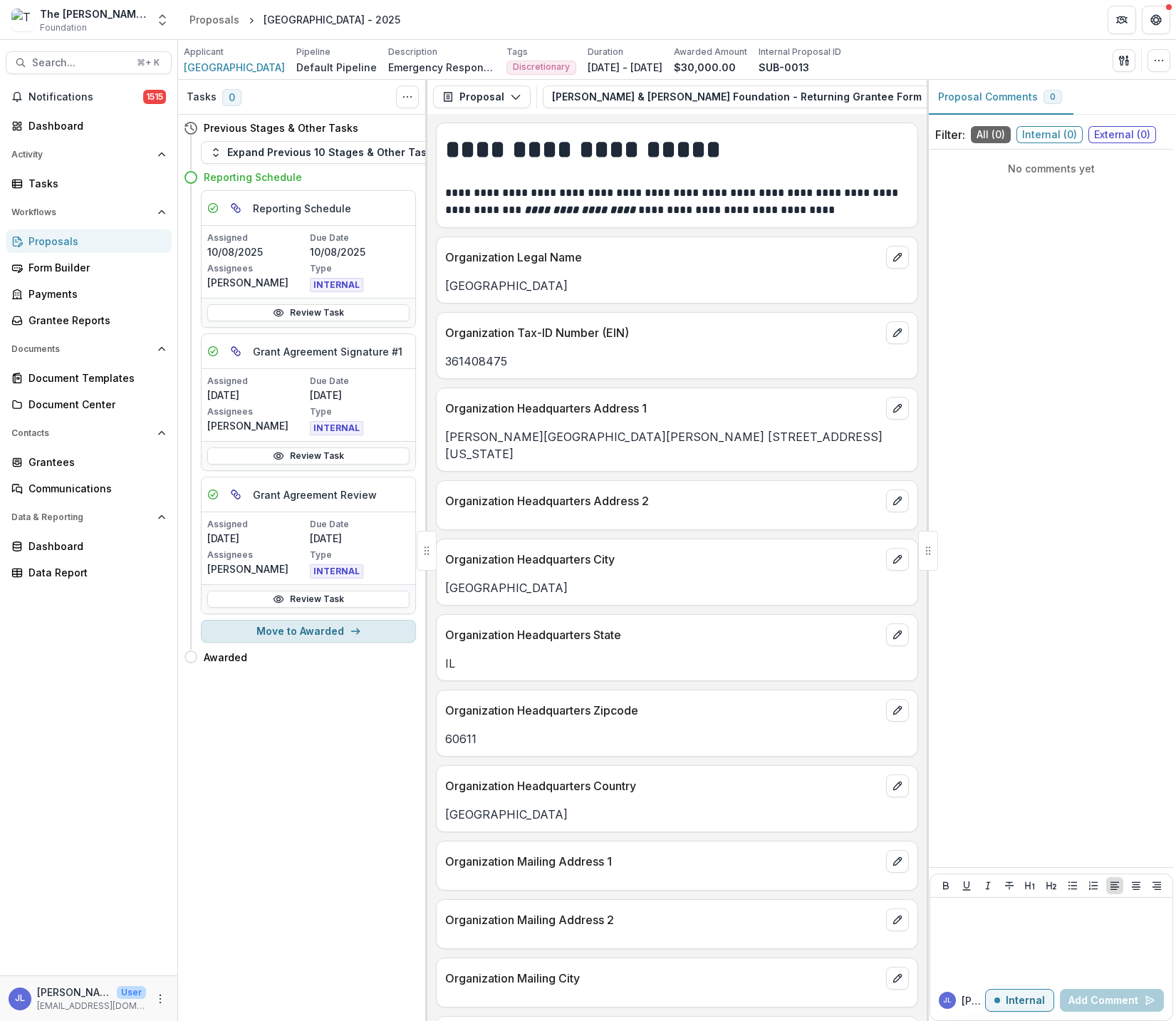
click at [334, 631] on button "Move to Awarded" at bounding box center [309, 631] width 215 height 23
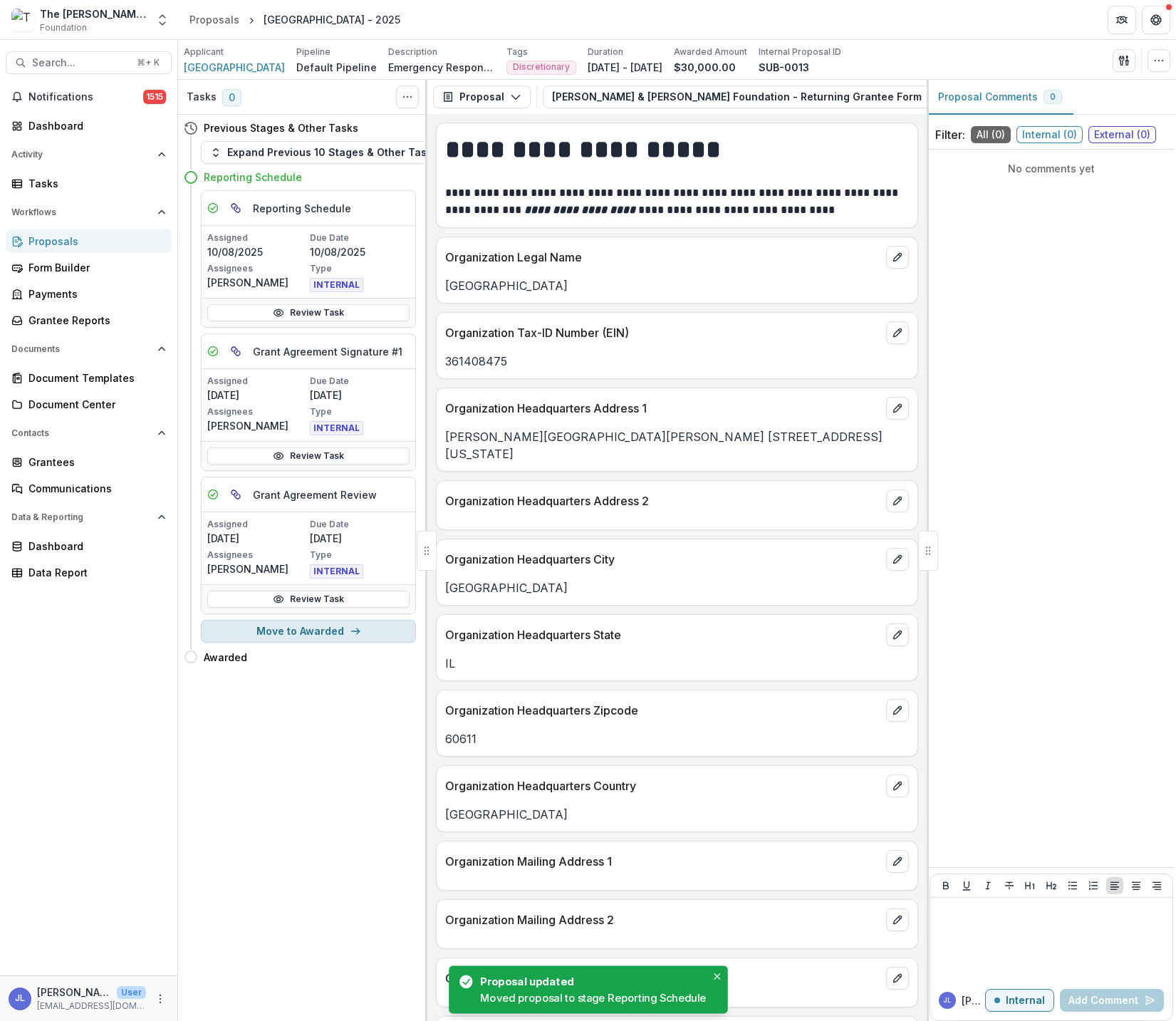
select select "*******"
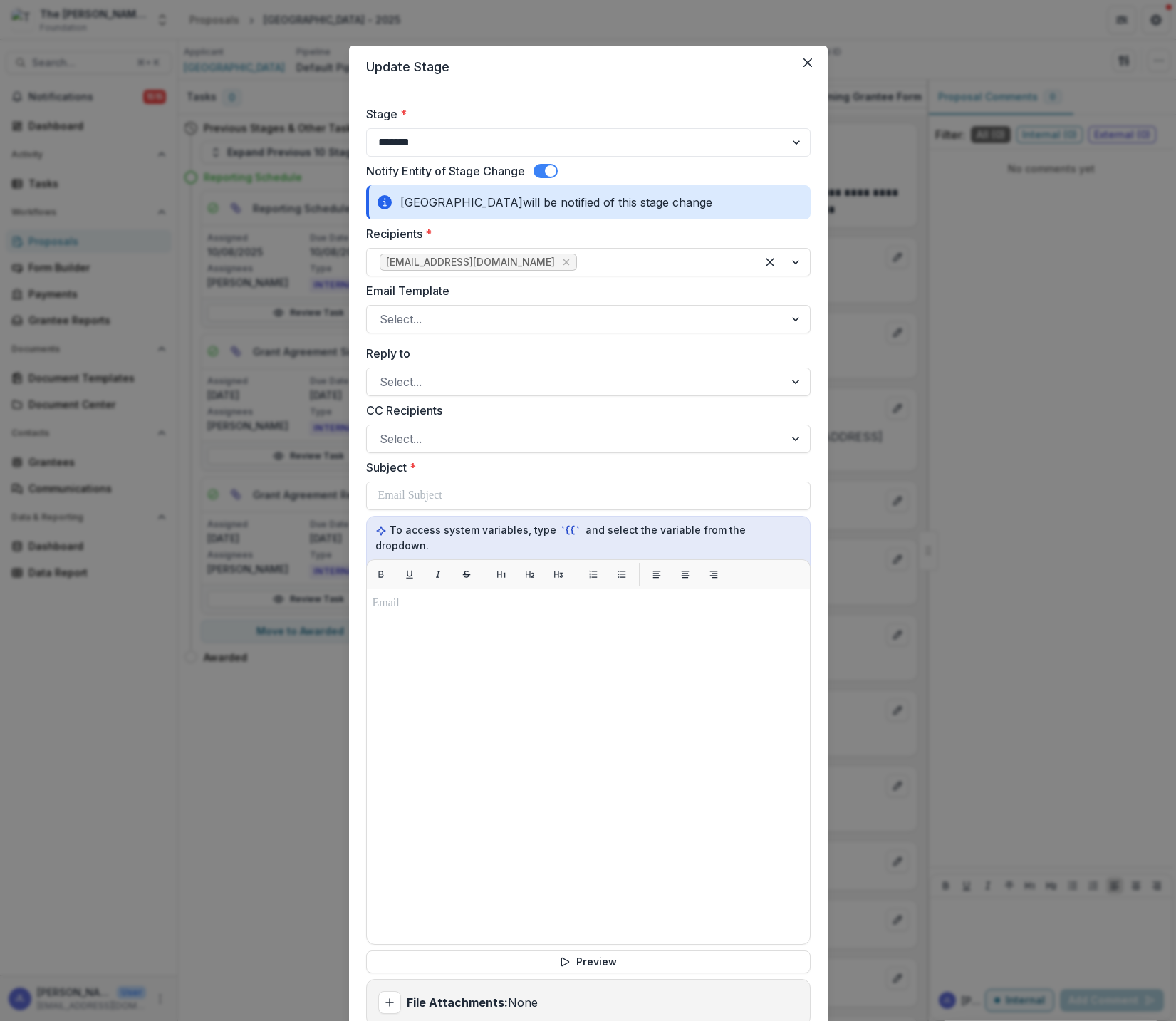
click at [543, 168] on span at bounding box center [545, 170] width 24 height 14
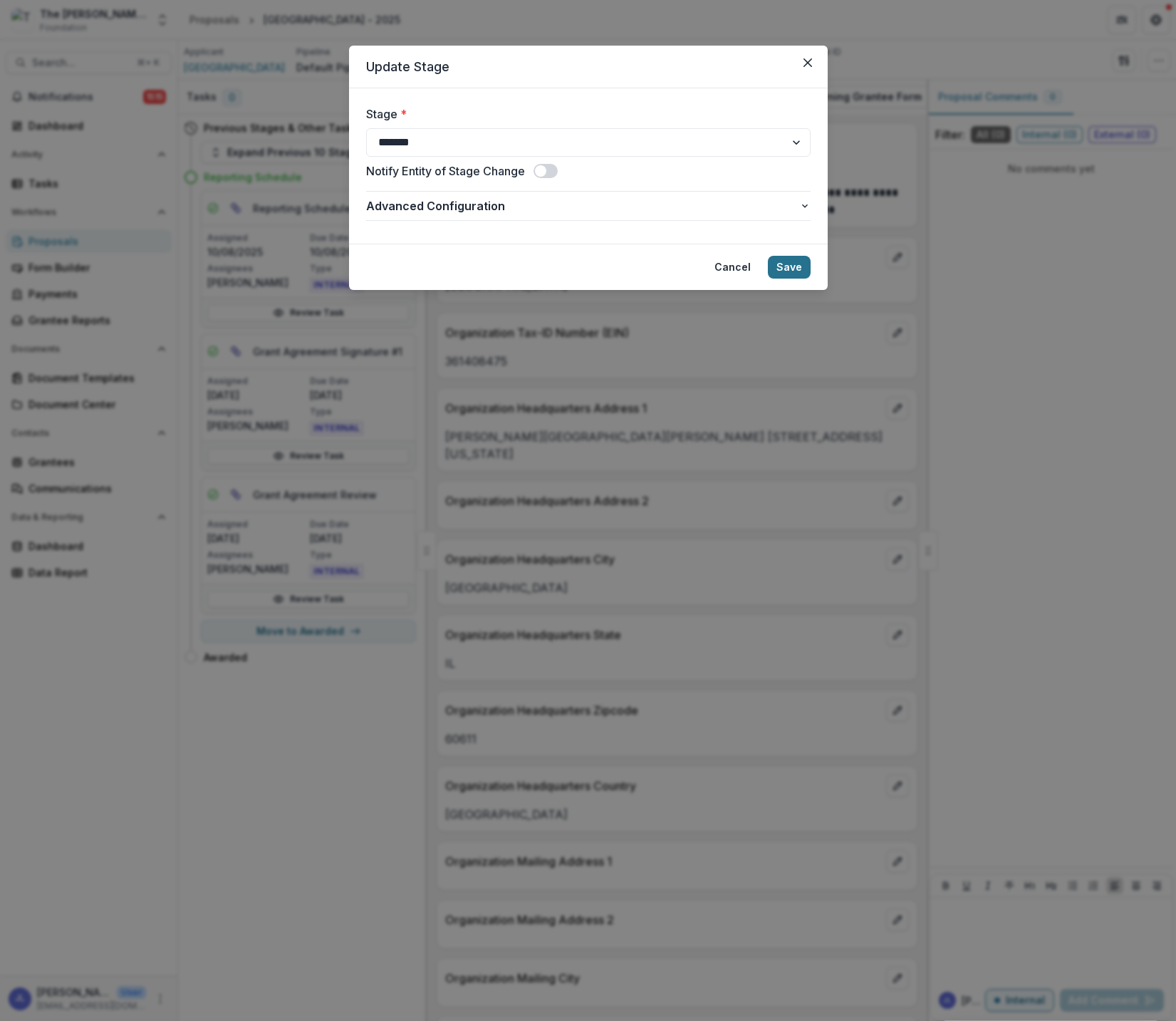
click at [792, 269] on button "Save" at bounding box center [789, 267] width 43 height 23
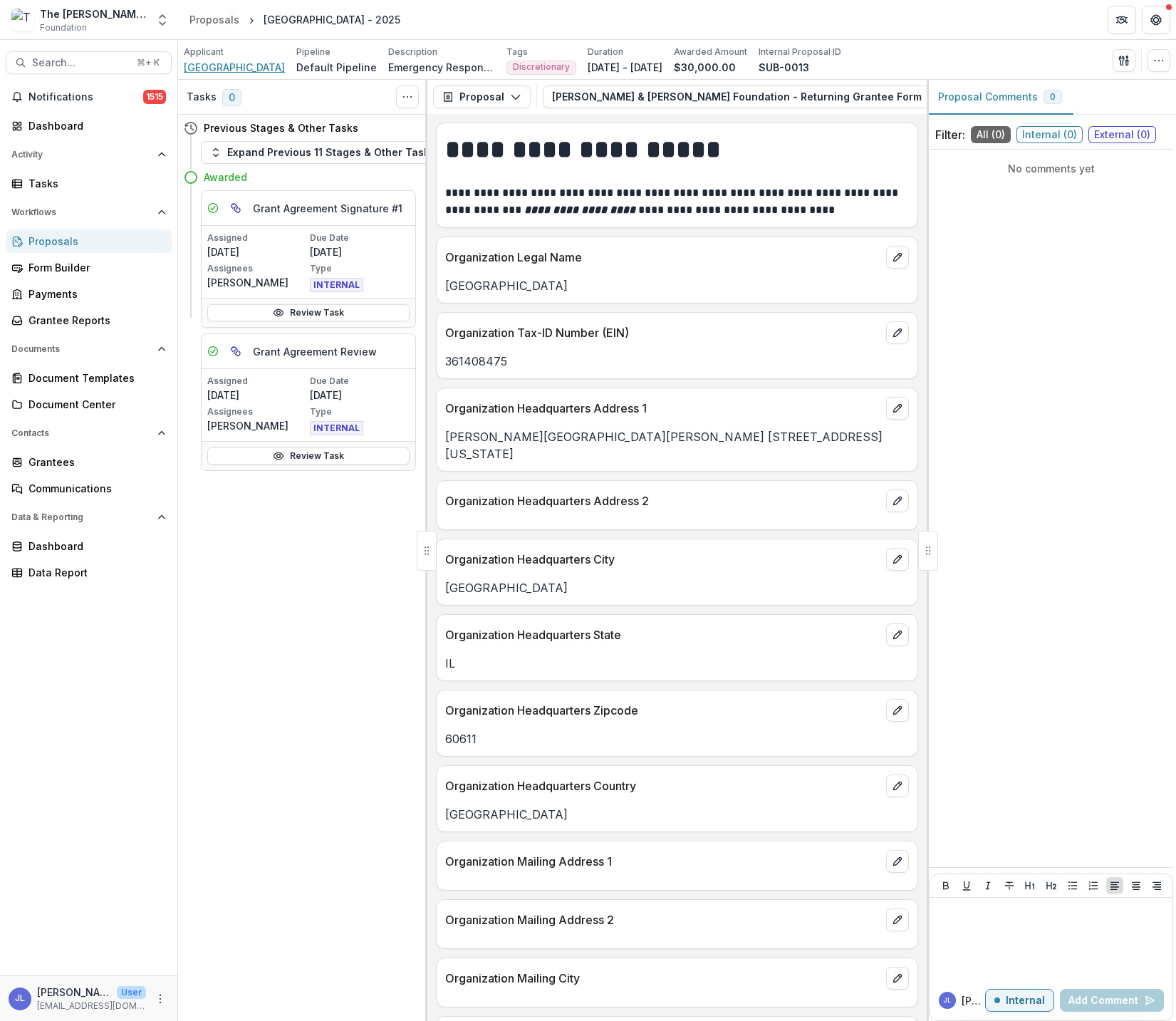
click at [232, 68] on span "[GEOGRAPHIC_DATA]" at bounding box center [234, 68] width 101 height 15
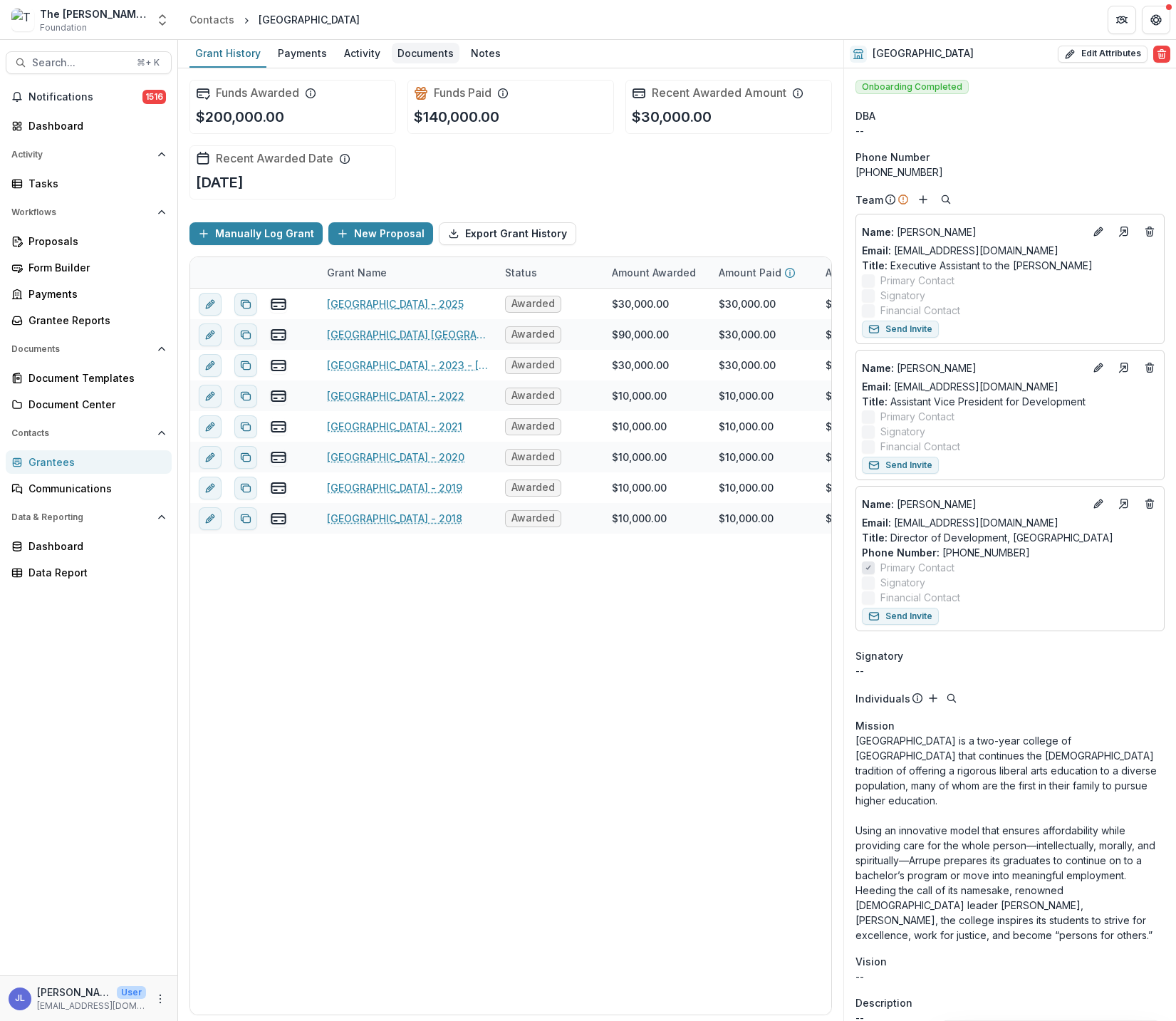
click at [398, 50] on div "Documents" at bounding box center [425, 53] width 68 height 21
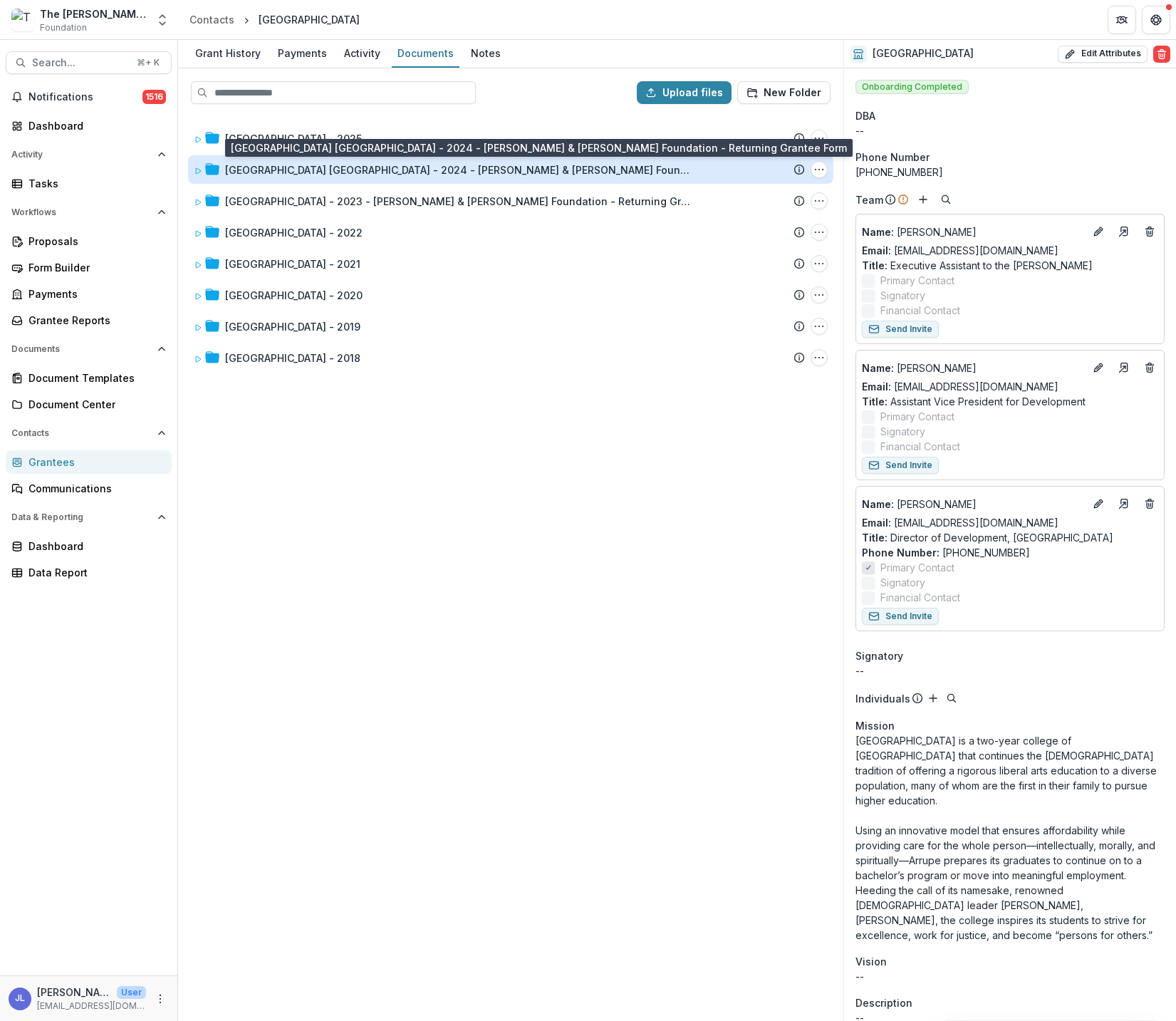
click at [319, 163] on div "[GEOGRAPHIC_DATA] [GEOGRAPHIC_DATA] - 2024 - [PERSON_NAME] & [PERSON_NAME] Foun…" at bounding box center [460, 170] width 470 height 15
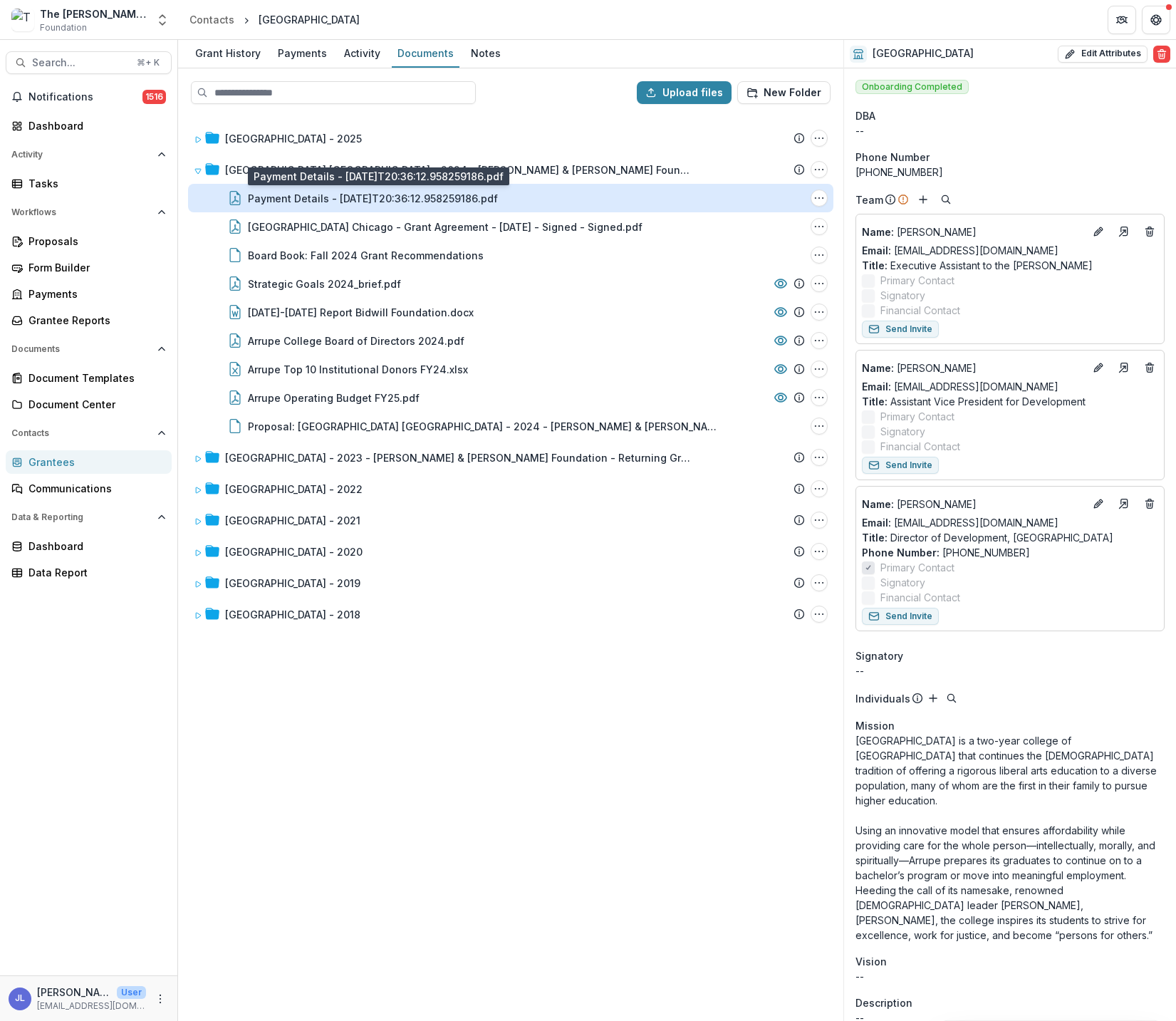
click at [420, 199] on div "Payment Details - [DATE]T20:36:12.958259186.pdf" at bounding box center [373, 199] width 250 height 15
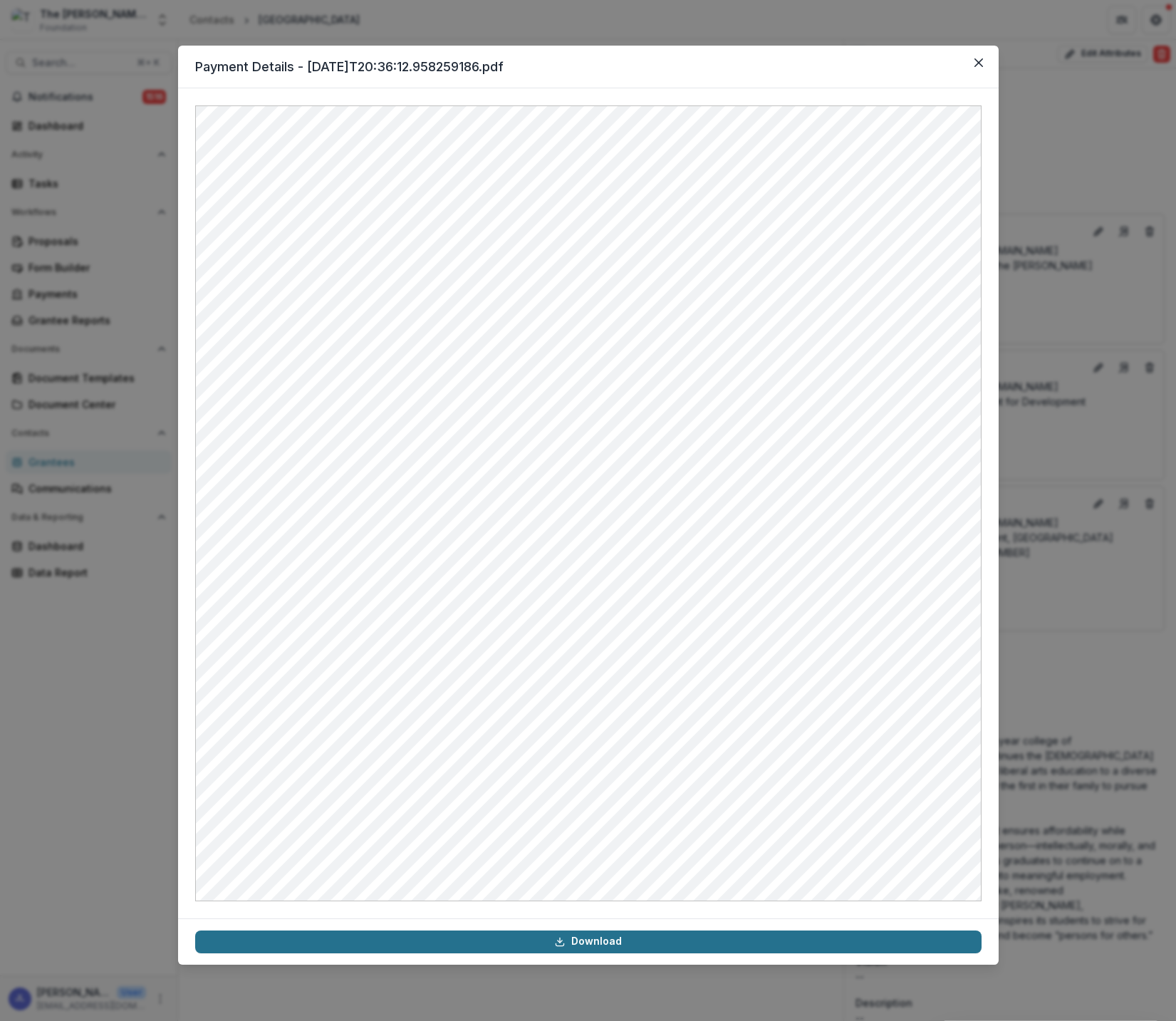
click at [603, 947] on link "Download" at bounding box center [588, 942] width 787 height 23
